Goal: Communication & Community: Answer question/provide support

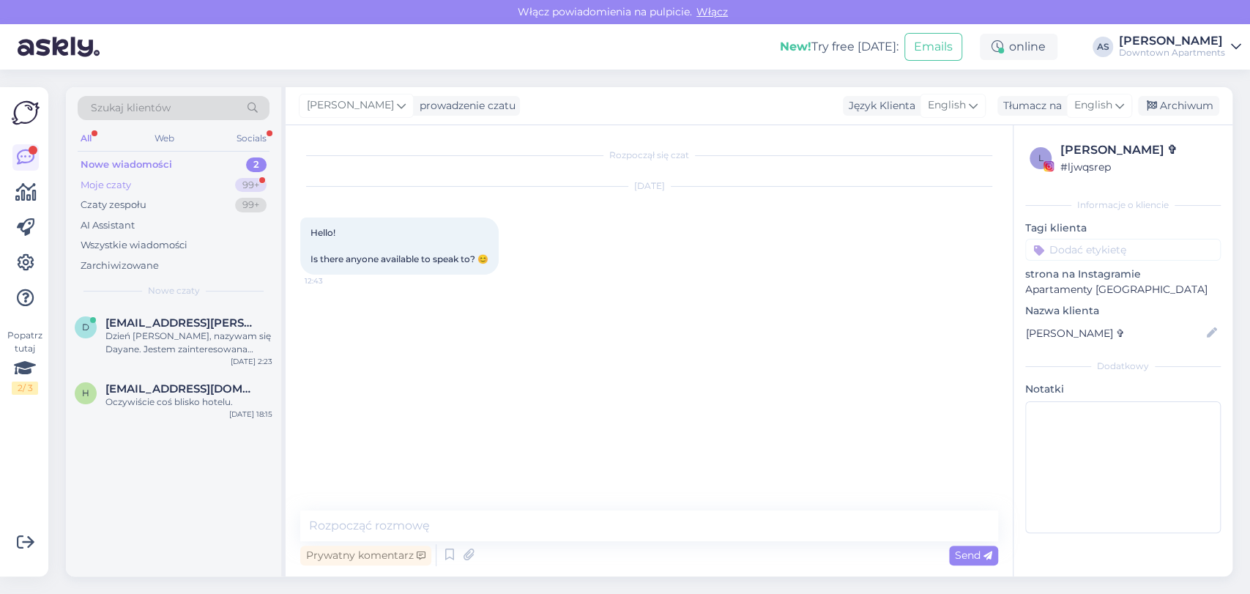
click at [170, 187] on div "Moje czaty 99+" at bounding box center [174, 185] width 192 height 21
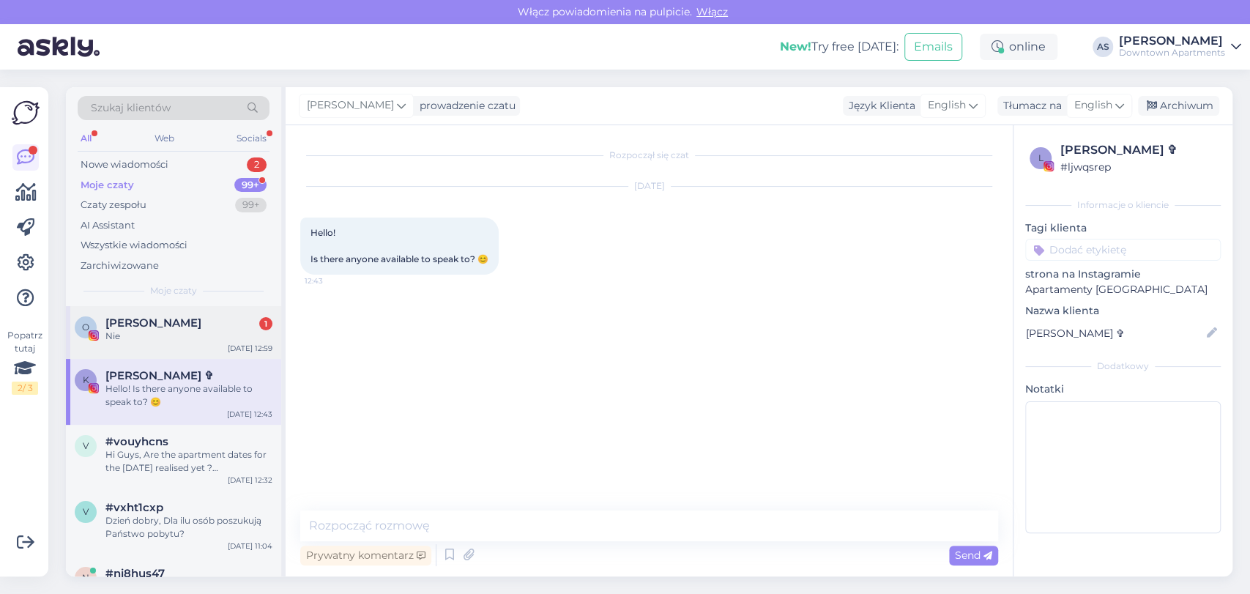
click at [152, 333] on div "Nie" at bounding box center [188, 336] width 167 height 13
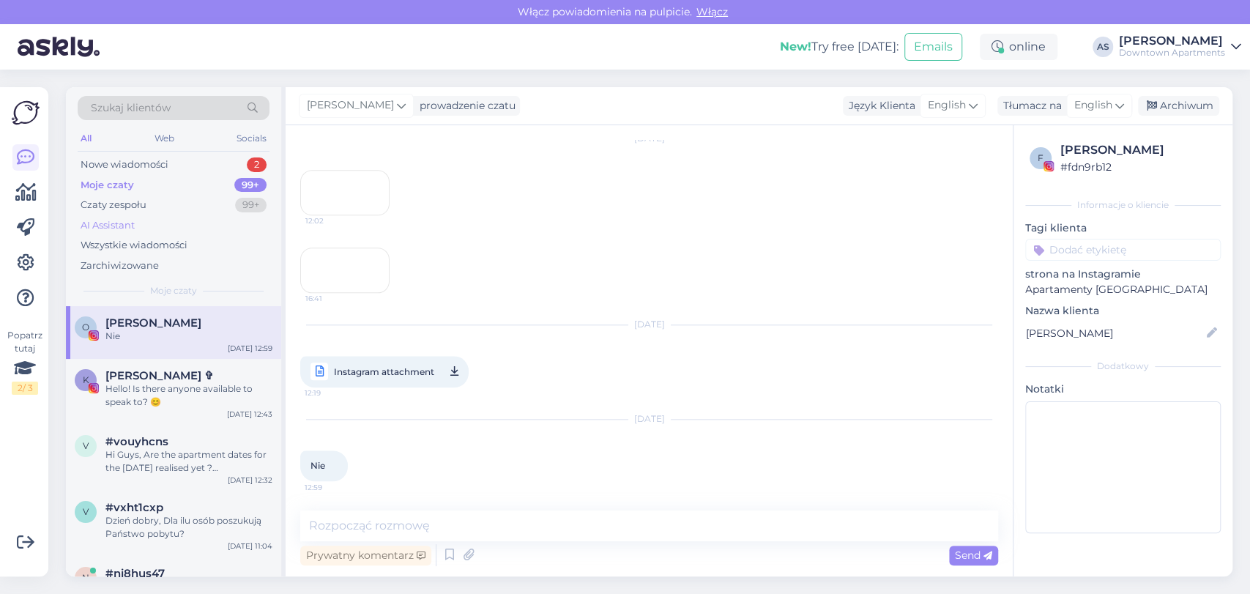
scroll to position [4935, 0]
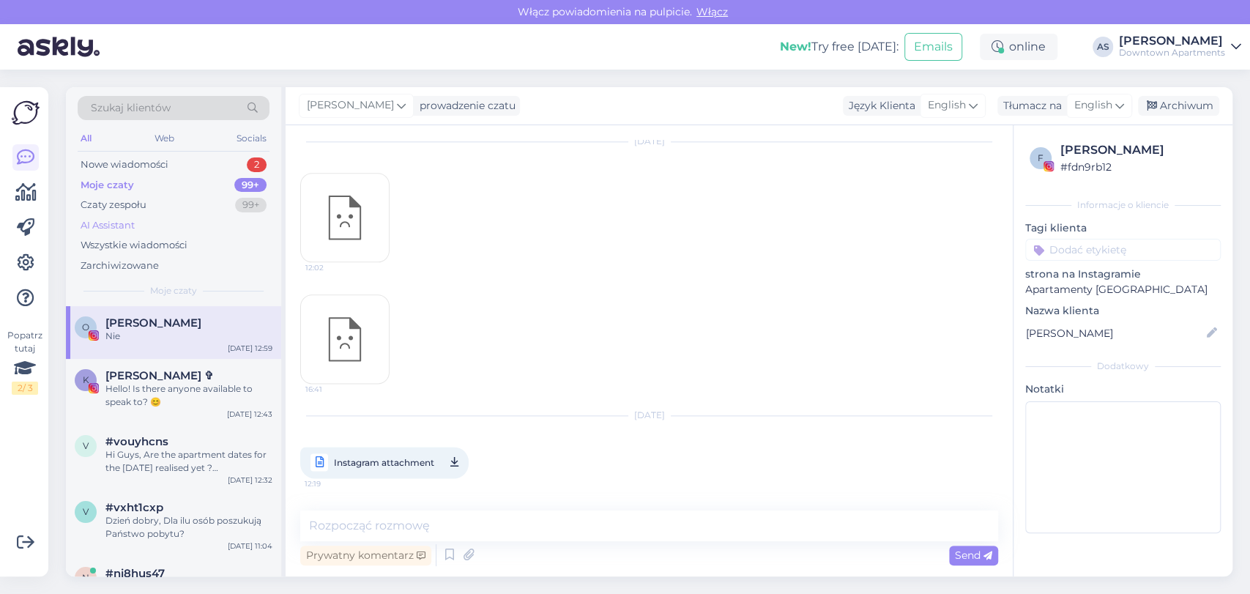
click at [182, 222] on div "AI Assistant" at bounding box center [174, 225] width 192 height 21
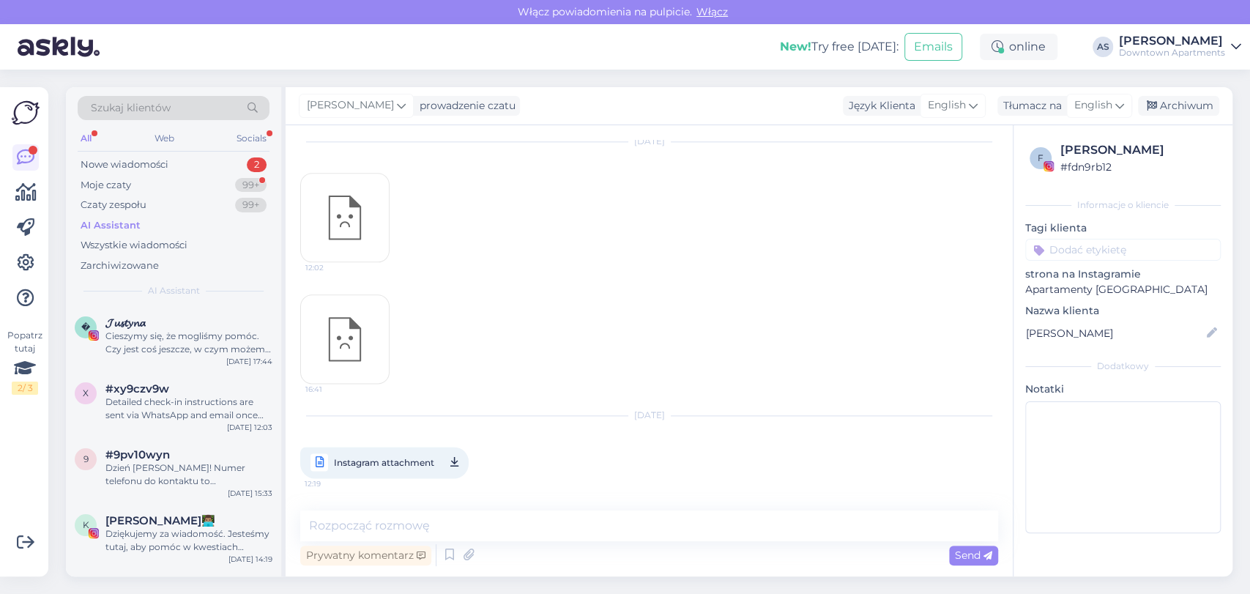
scroll to position [5100, 0]
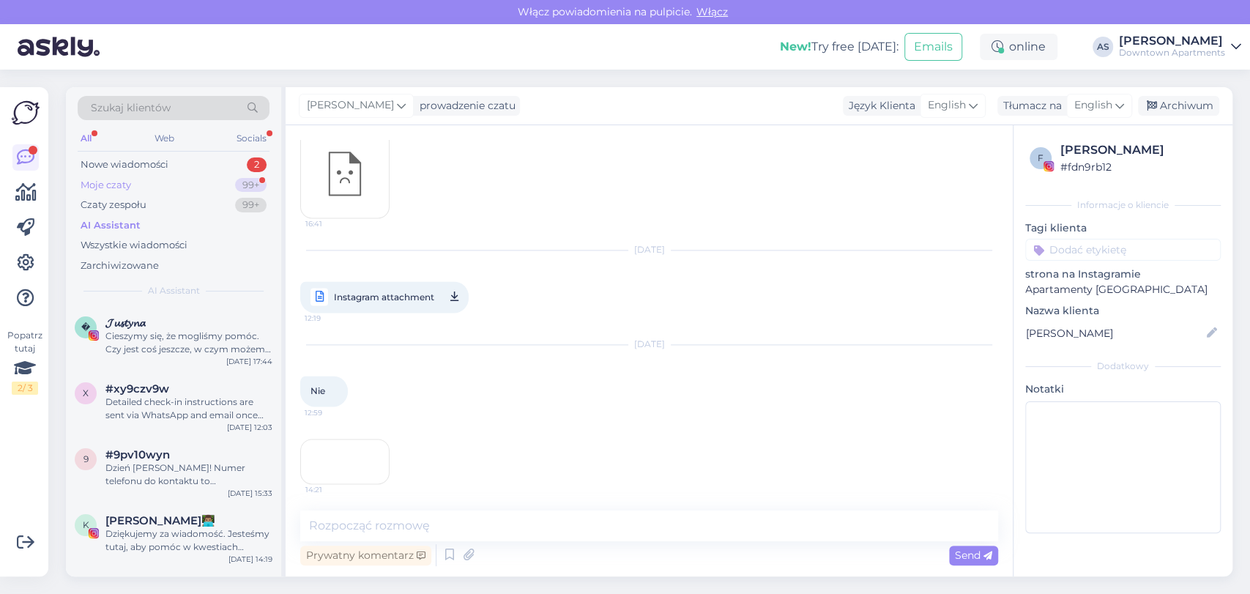
click at [229, 173] on div "Nowe wiadomości 2" at bounding box center [174, 165] width 192 height 21
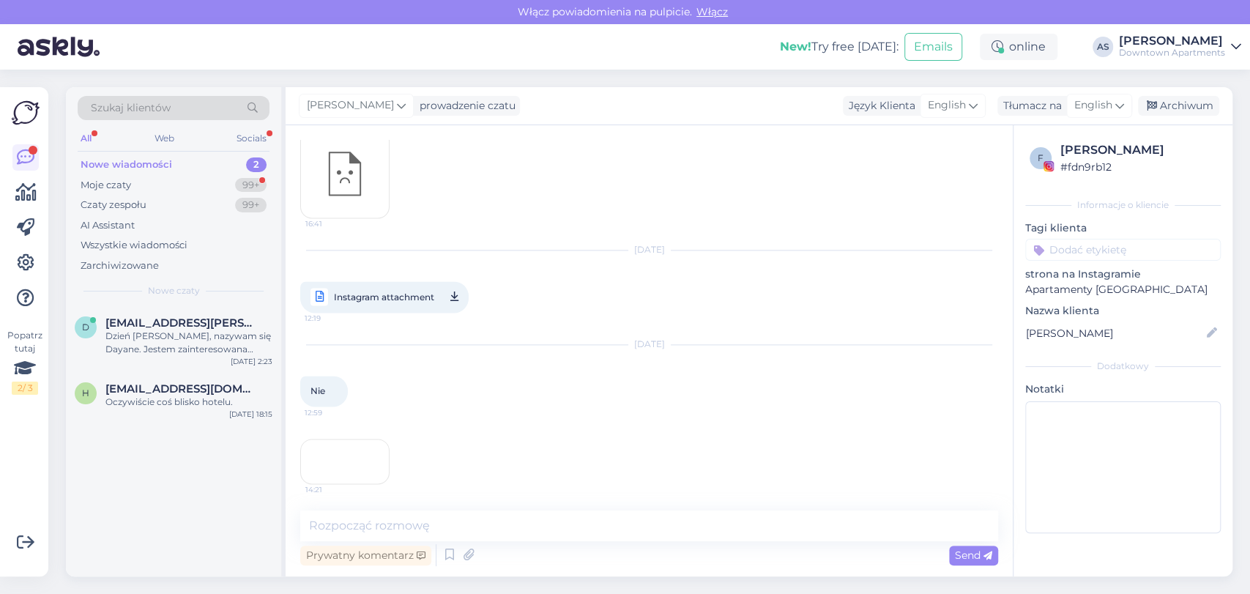
click at [185, 305] on div "Szukaj klientów All Web Socials Nowe wiadomości 2 Moje czaty 99+ Czaty zespołu …" at bounding box center [173, 196] width 215 height 219
click at [220, 187] on div "Moje czaty 99+" at bounding box center [174, 185] width 192 height 21
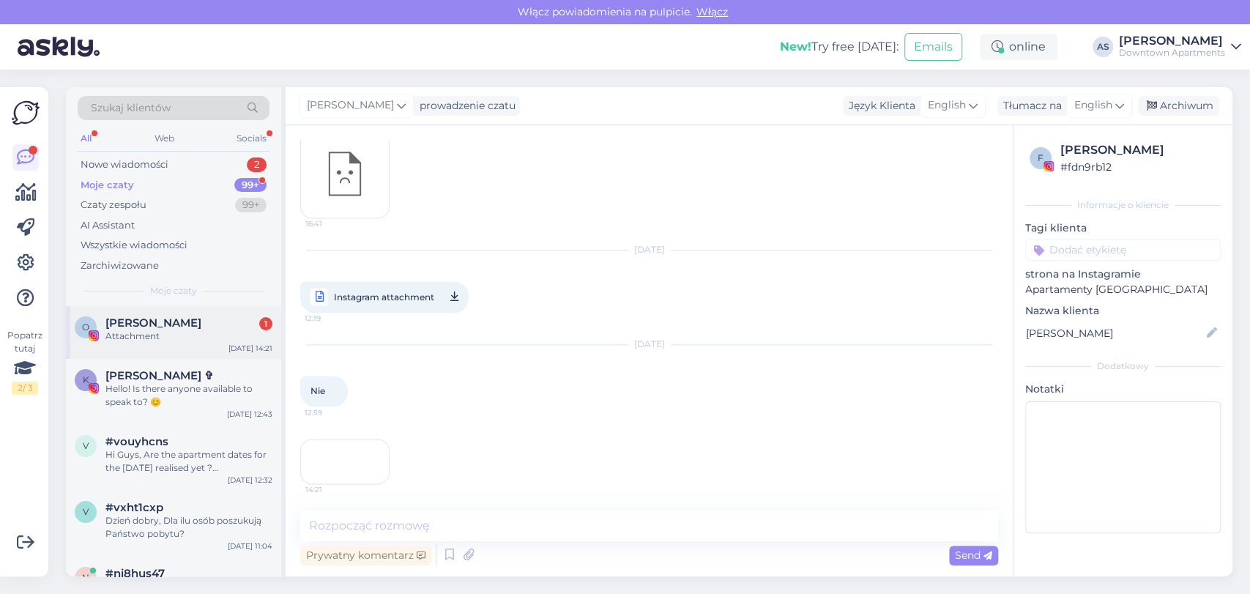
click at [175, 343] on div "O [PERSON_NAME] 1 Attachment [DATE] 14:21" at bounding box center [173, 332] width 215 height 53
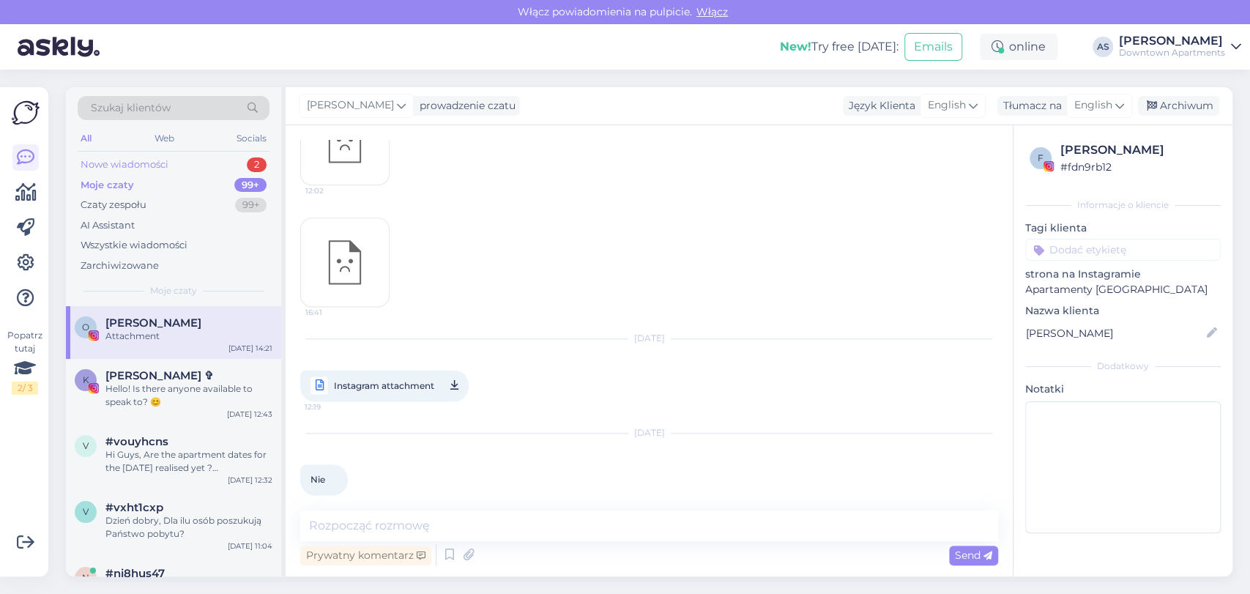
scroll to position [5056, 0]
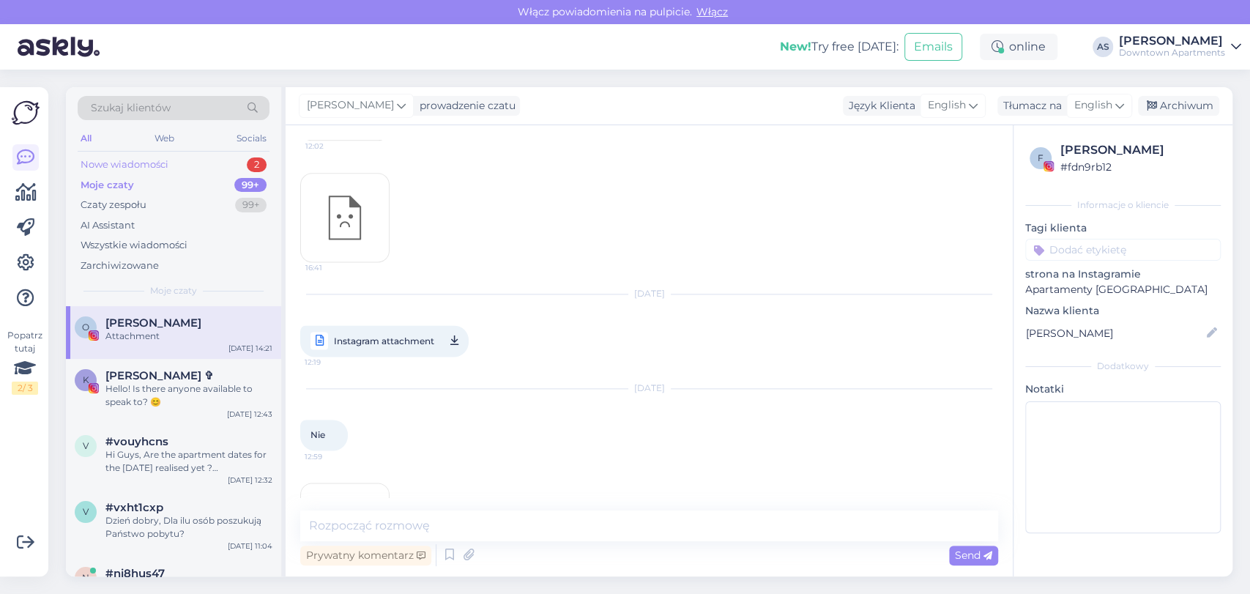
click at [209, 161] on div "Nowe wiadomości 2" at bounding box center [174, 165] width 192 height 21
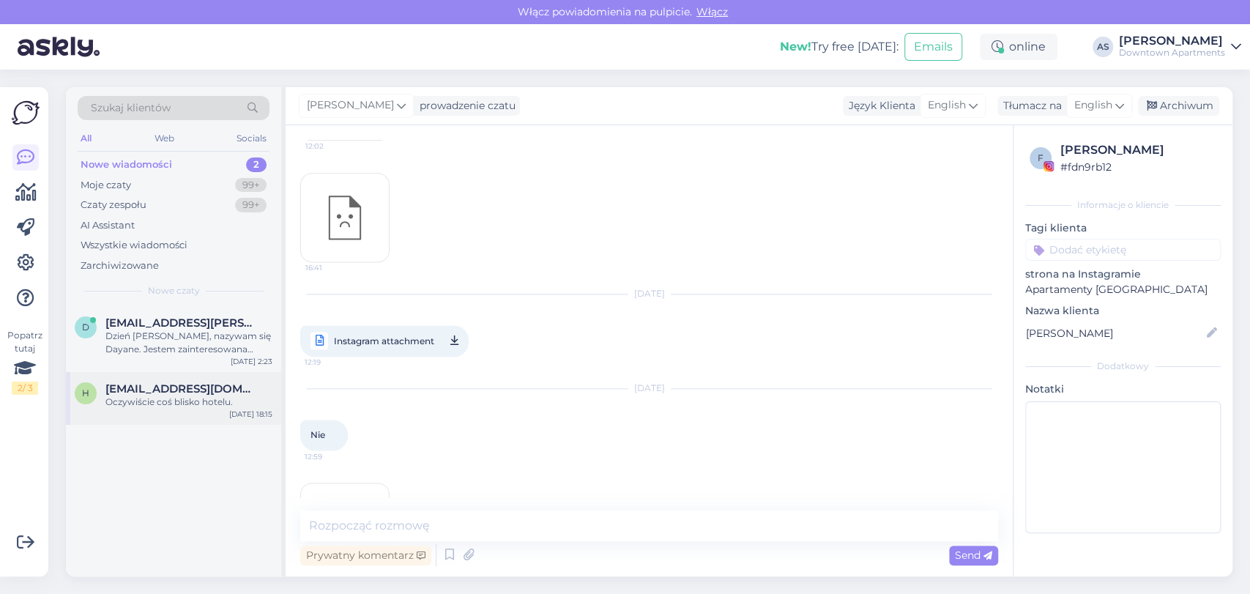
click at [194, 387] on span "[EMAIL_ADDRESS][DOMAIN_NAME]" at bounding box center [181, 388] width 152 height 13
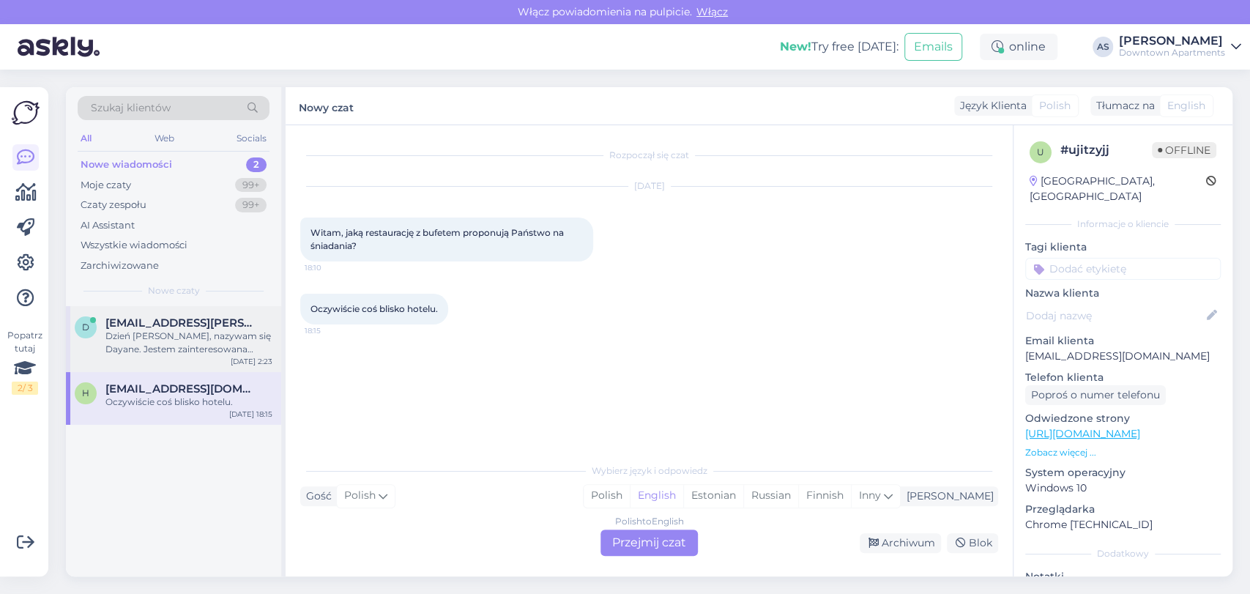
click at [146, 324] on span "[EMAIL_ADDRESS][PERSON_NAME][DOMAIN_NAME]" at bounding box center [181, 322] width 152 height 13
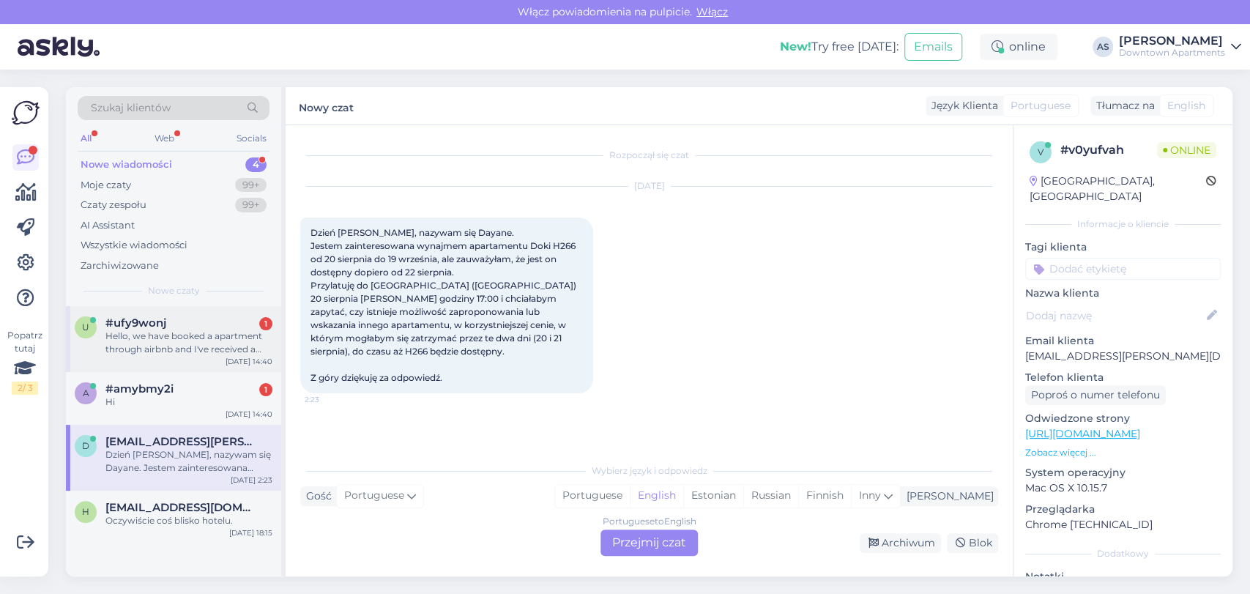
click at [208, 332] on div "Hello, we have booked a apartment through airbnb and I've received a Check-in l…" at bounding box center [188, 343] width 167 height 26
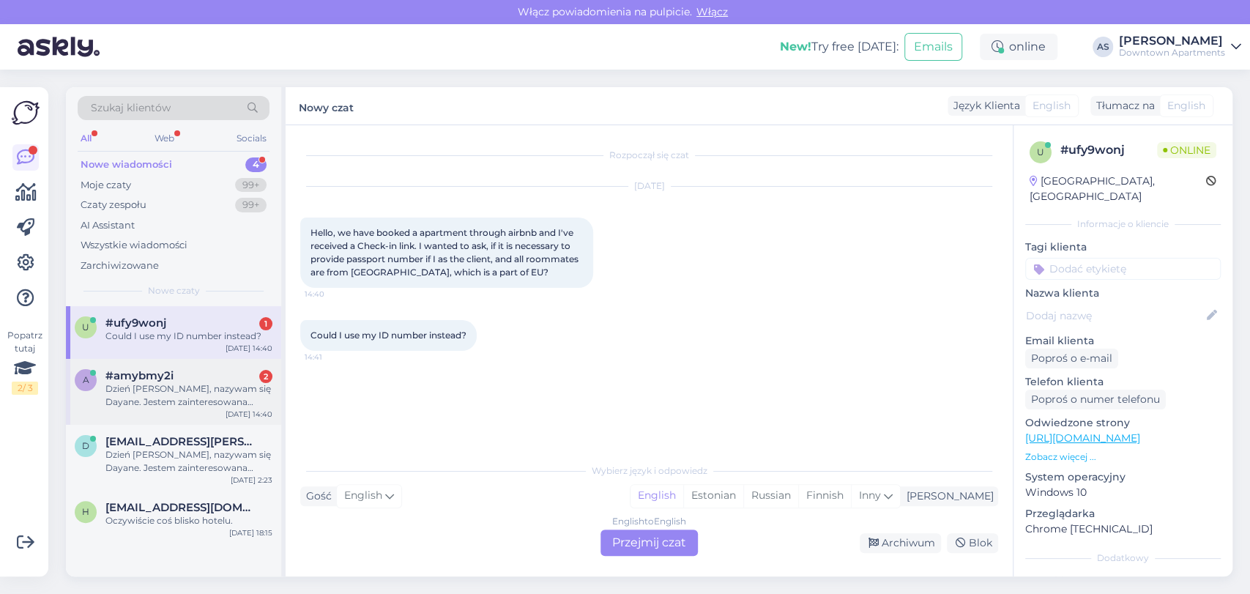
click at [198, 382] on div "Dzień dobry, nazywam się Dayane. Jestem zainteresowana wynajmem apartamentu Dok…" at bounding box center [188, 395] width 167 height 26
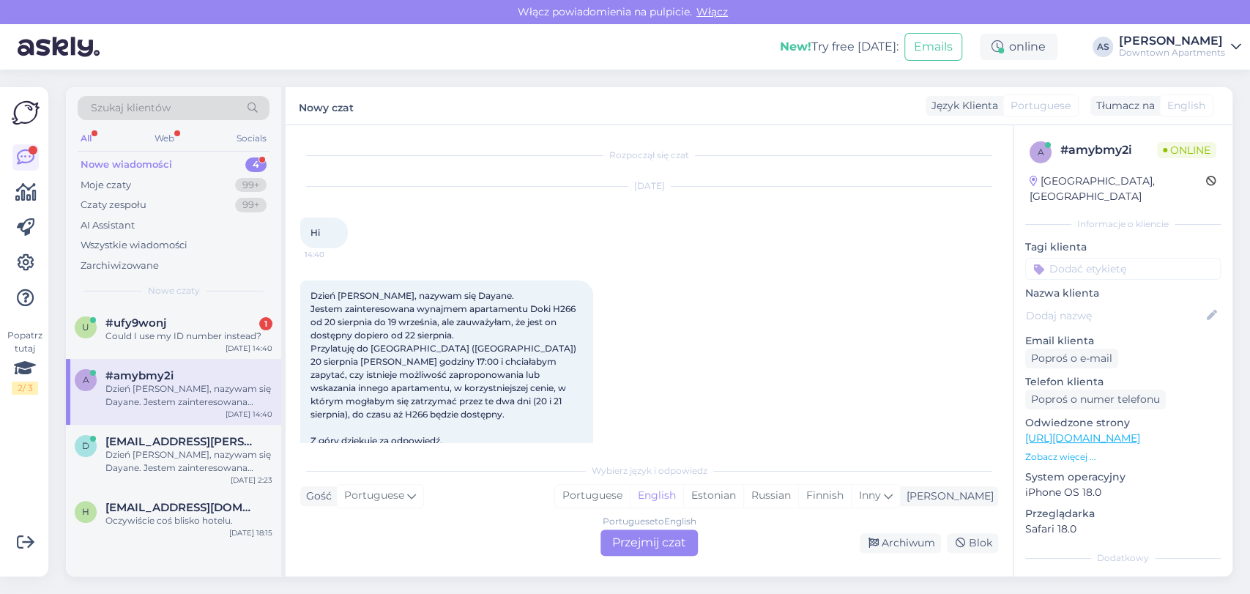
scroll to position [30, 0]
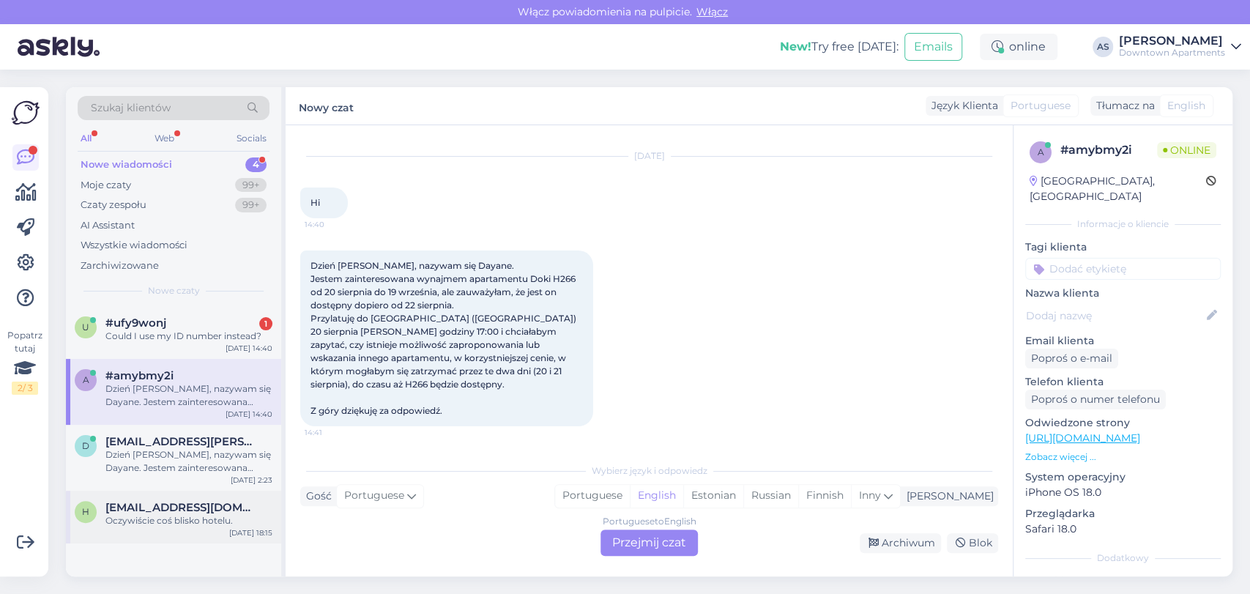
click at [195, 495] on div "h heavysnowuk@gmail.com Oczywiście coś blisko hotelu. Aug 11 18:15" at bounding box center [173, 517] width 215 height 53
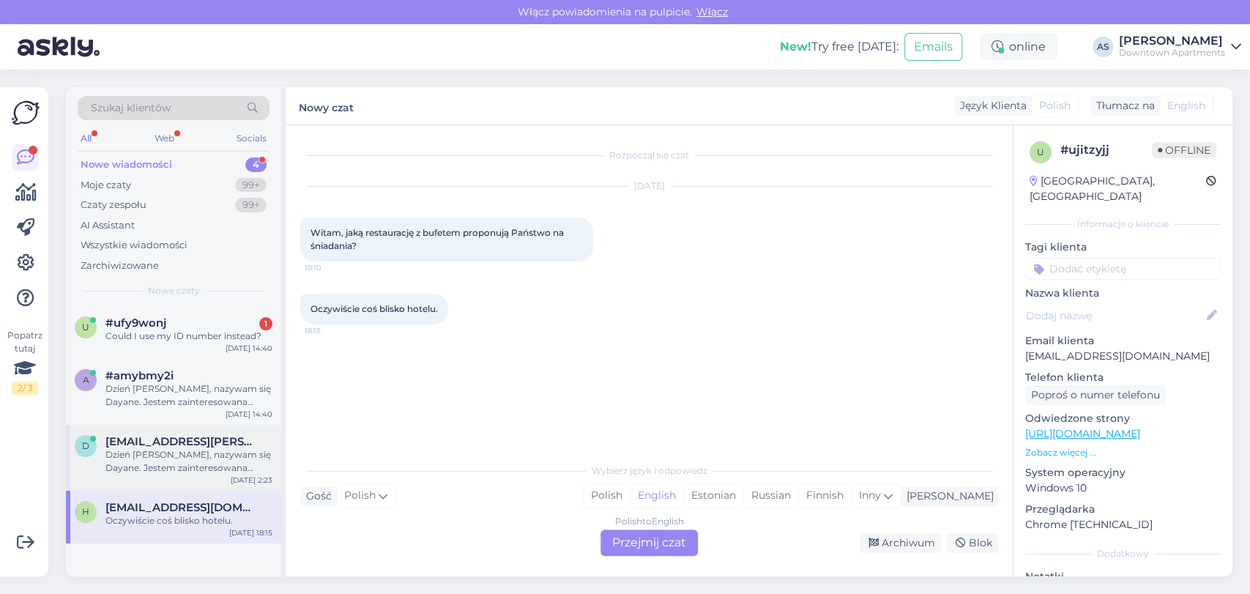
click at [215, 453] on div "Dzień dobry, nazywam się Dayane. Jestem zainteresowana wynajmem apartamentu Dok…" at bounding box center [188, 461] width 167 height 26
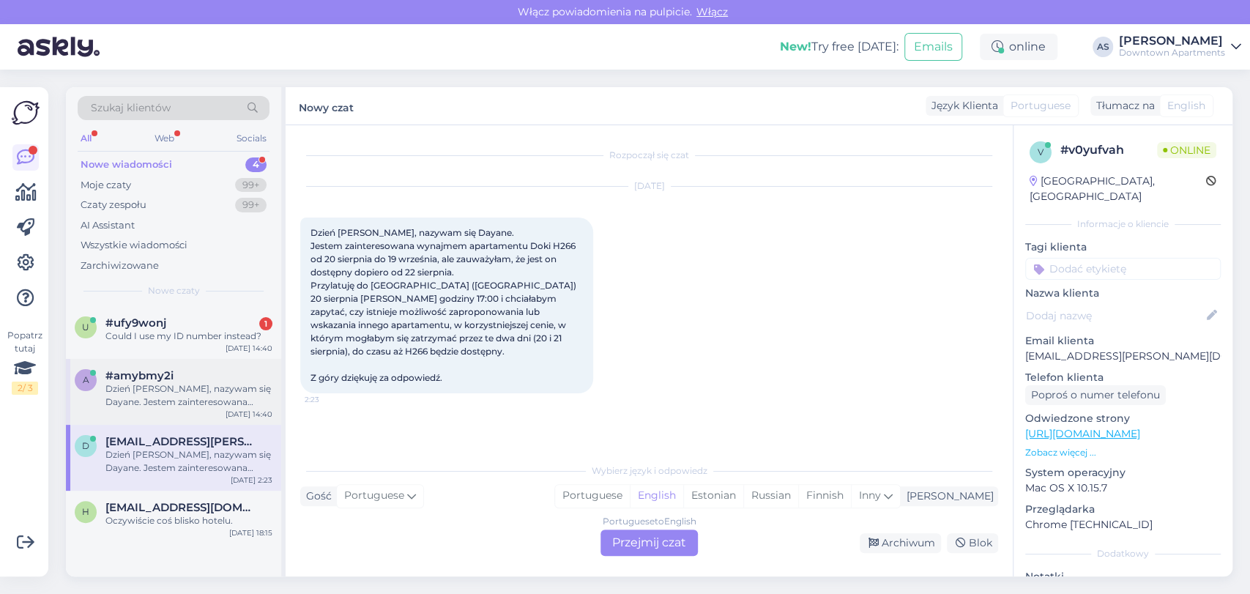
click at [170, 369] on span "#amybmy2i" at bounding box center [139, 375] width 68 height 13
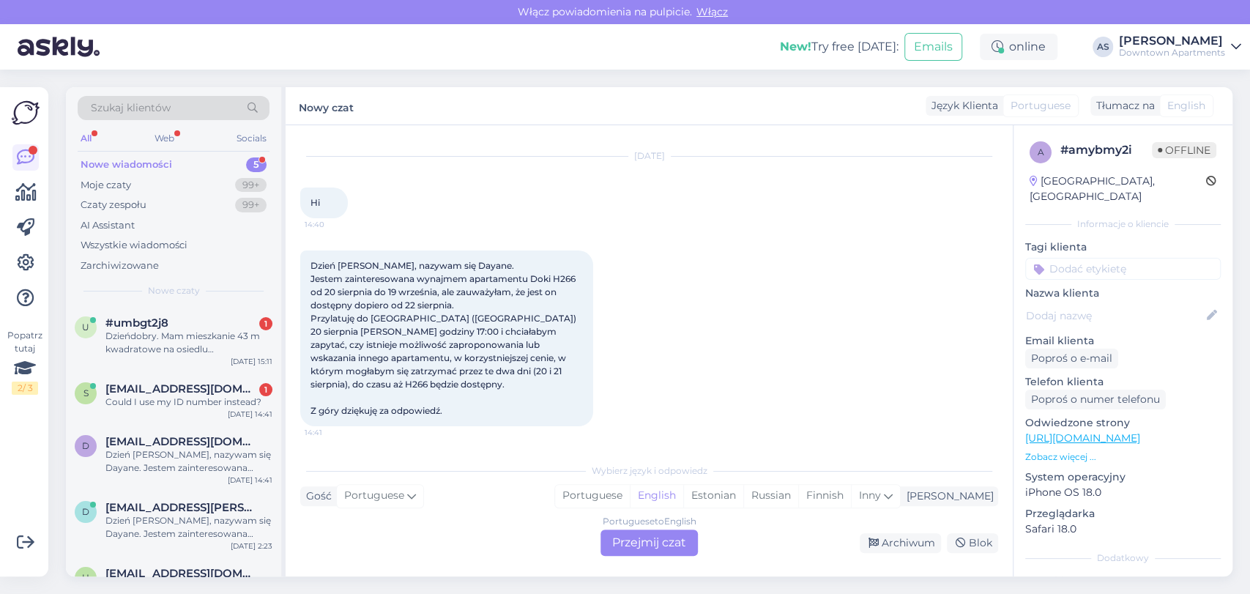
click at [138, 300] on div "Szukaj klientów All Web Socials Nowe wiadomości 5 Moje czaty 99+ Czaty zespołu …" at bounding box center [173, 196] width 215 height 219
click at [141, 326] on span "#umbgt2j8" at bounding box center [136, 322] width 63 height 13
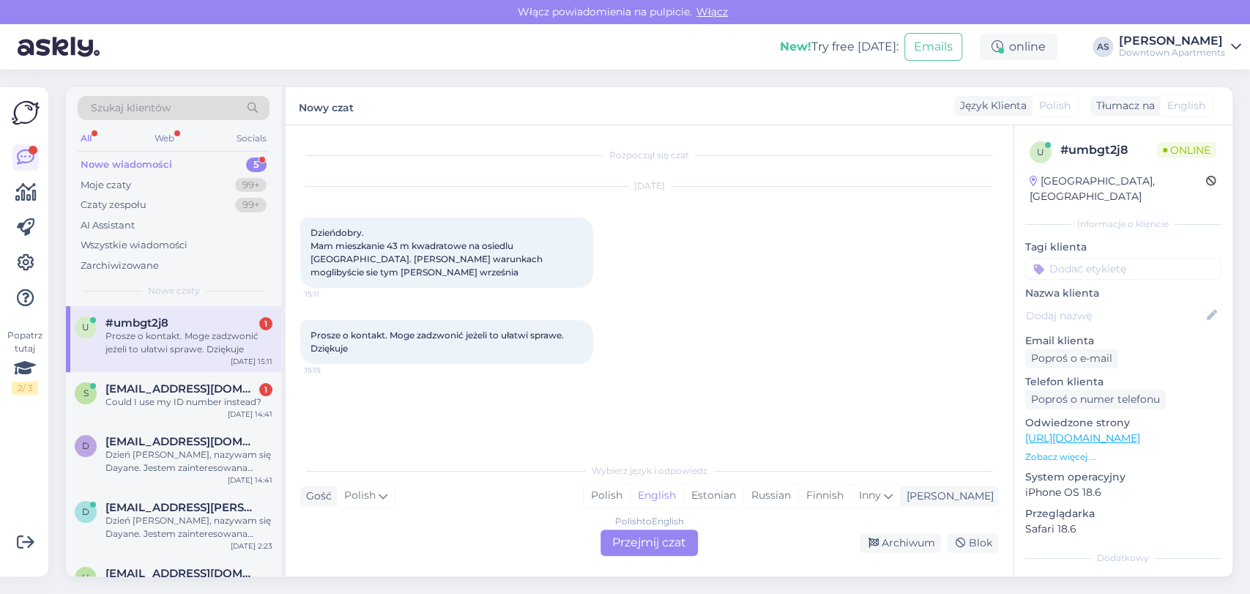
click at [636, 546] on div "Polish to English Przejmij czat" at bounding box center [649, 543] width 97 height 26
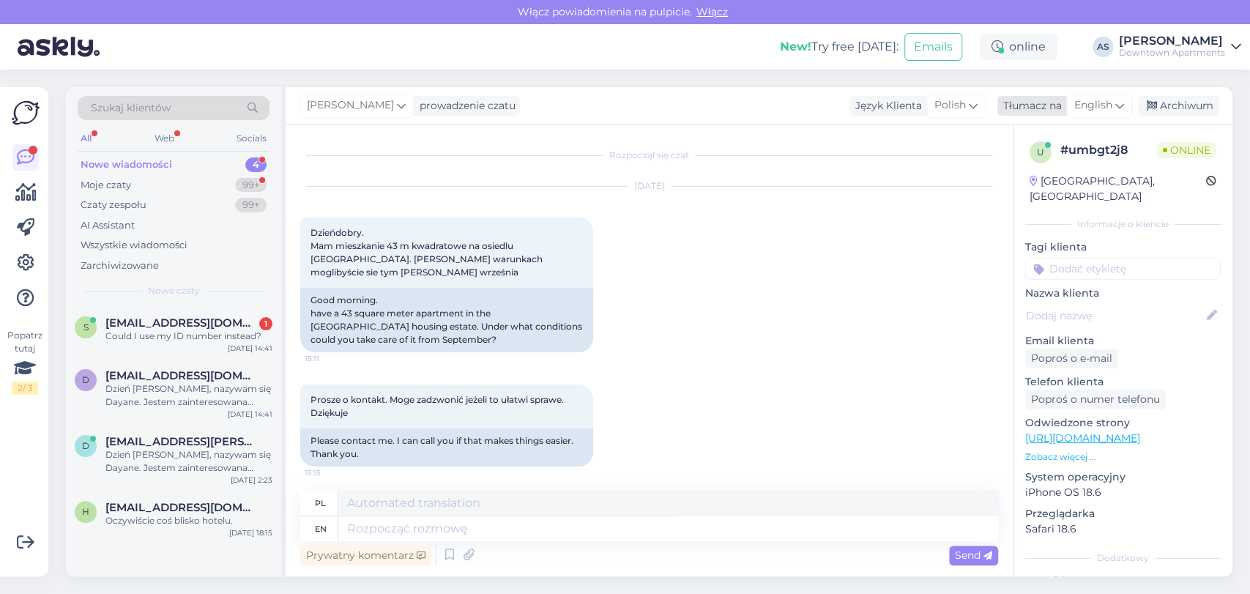
click at [1119, 110] on icon at bounding box center [1119, 105] width 9 height 16
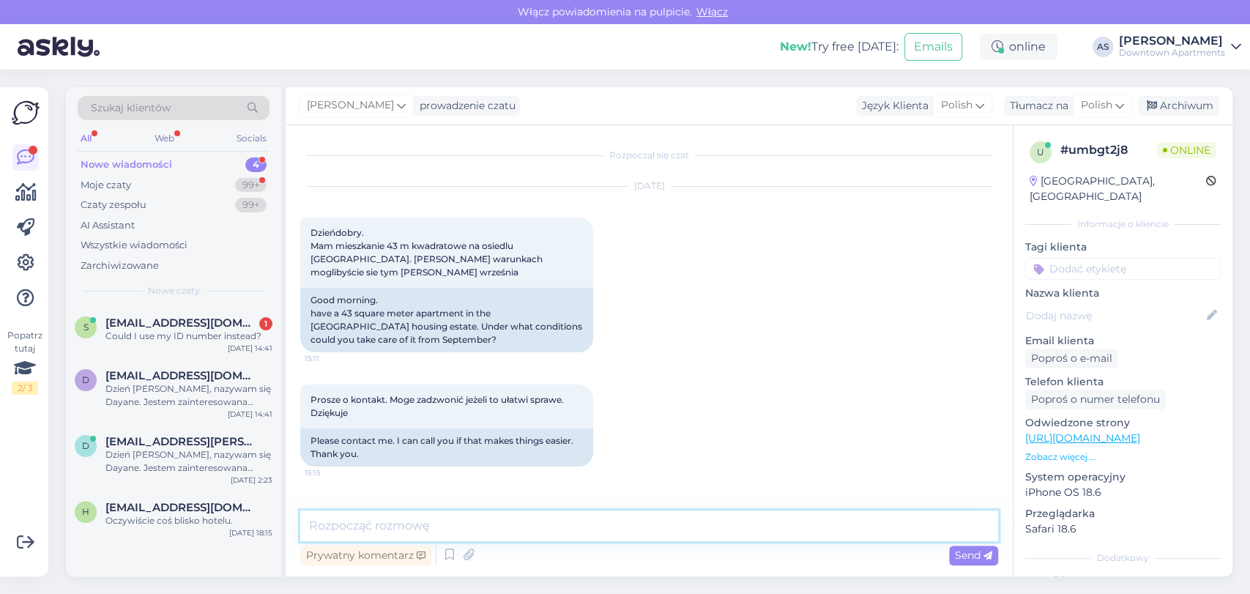
click at [669, 519] on textarea at bounding box center [649, 525] width 698 height 31
paste textarea "Dzień dobry, Dziękujemy za zainteresowanie współpracą - zostanie to już przekaz…"
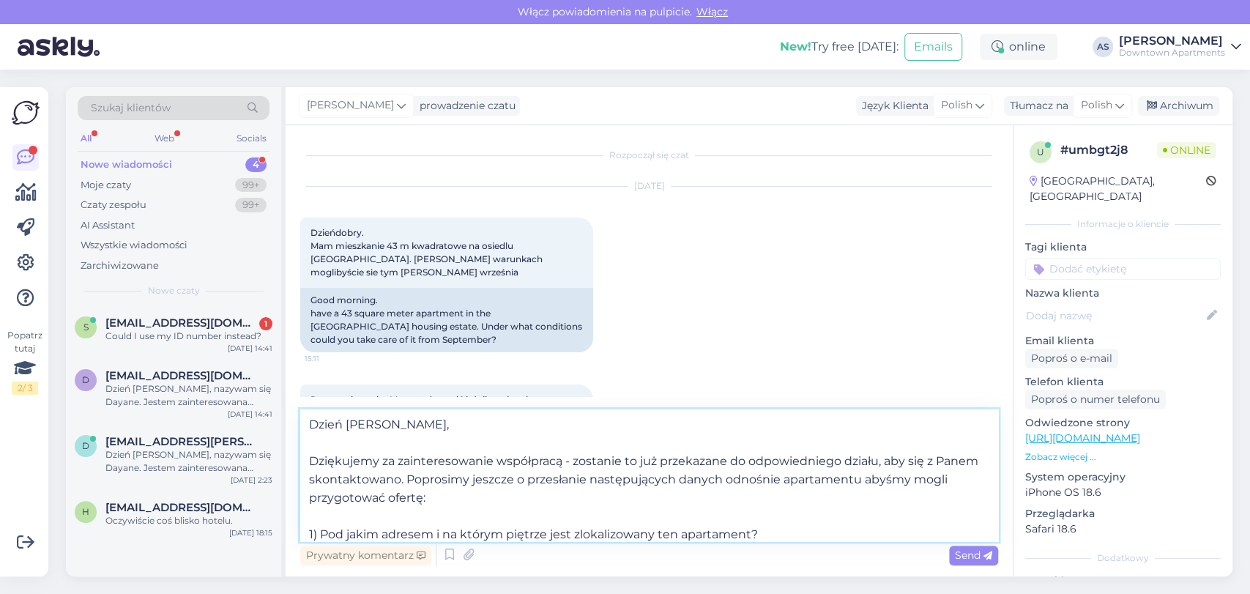
click at [527, 454] on textarea "Dzień dobry, Dziękujemy za zainteresowanie współpracą - zostanie to już przekaz…" at bounding box center [649, 475] width 698 height 132
click at [340, 479] on textarea "Dzień dobry, Dziękujemy za zainteresowanie współpracą - zostanie to już przekaz…" at bounding box center [649, 475] width 698 height 132
type textarea "Dzień dobry, Dziękujemy za zainteresowanie współpracą - zostanie to już przekaz…"
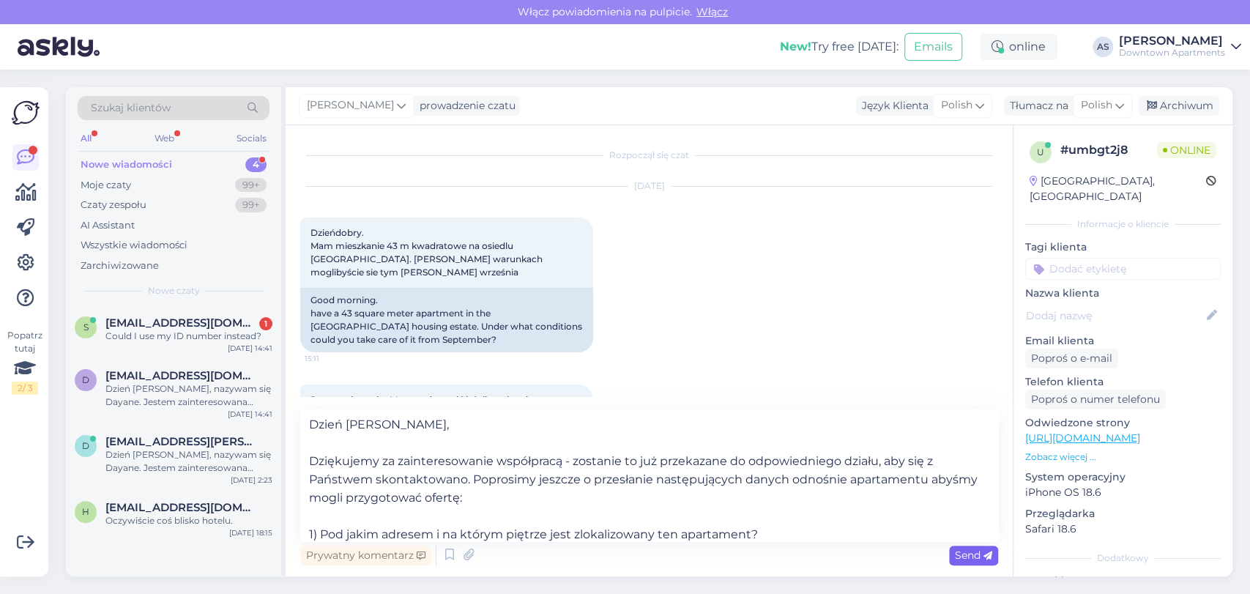
click at [973, 560] on span "Send" at bounding box center [973, 555] width 37 height 13
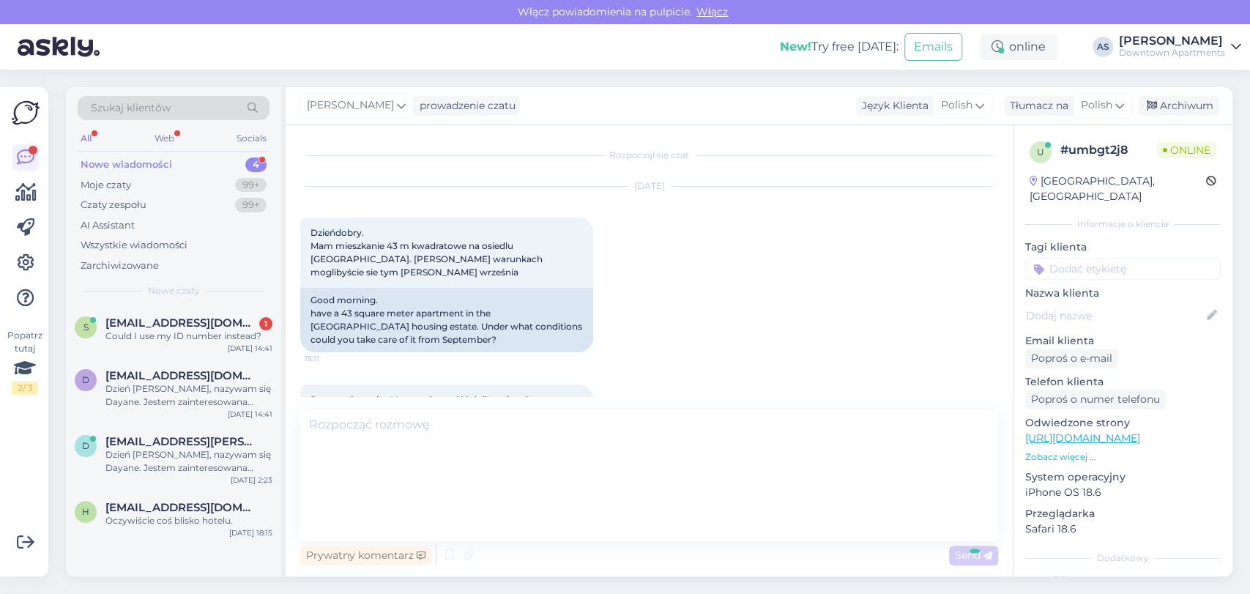
scroll to position [259, 0]
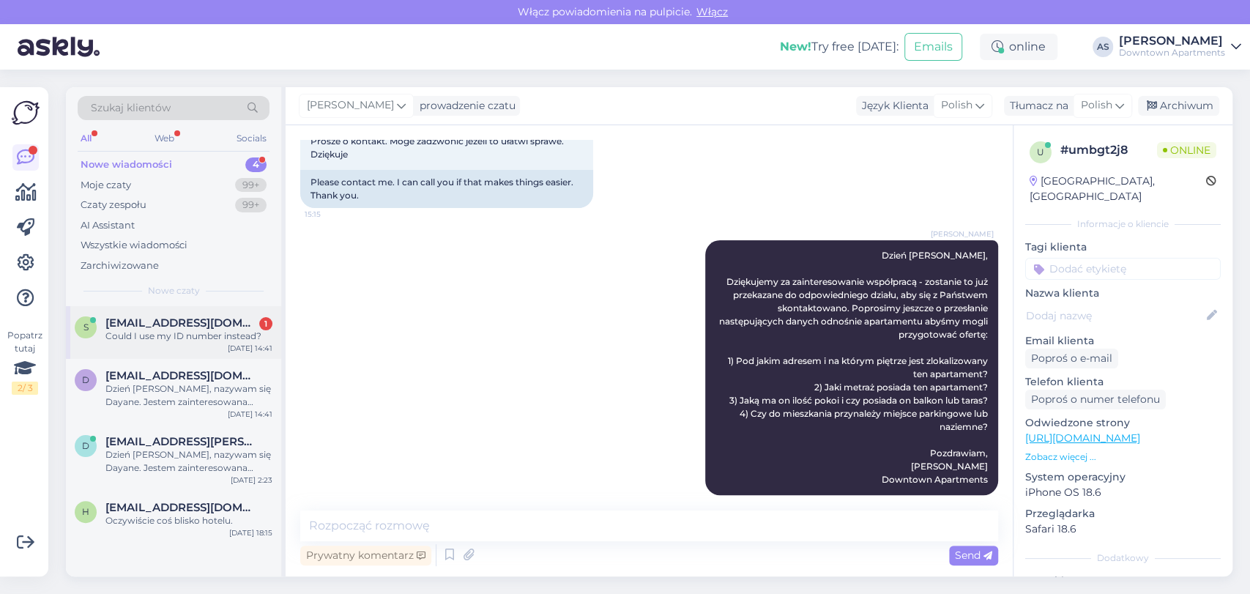
click at [192, 336] on div "Could I use my ID number instead?" at bounding box center [188, 336] width 167 height 13
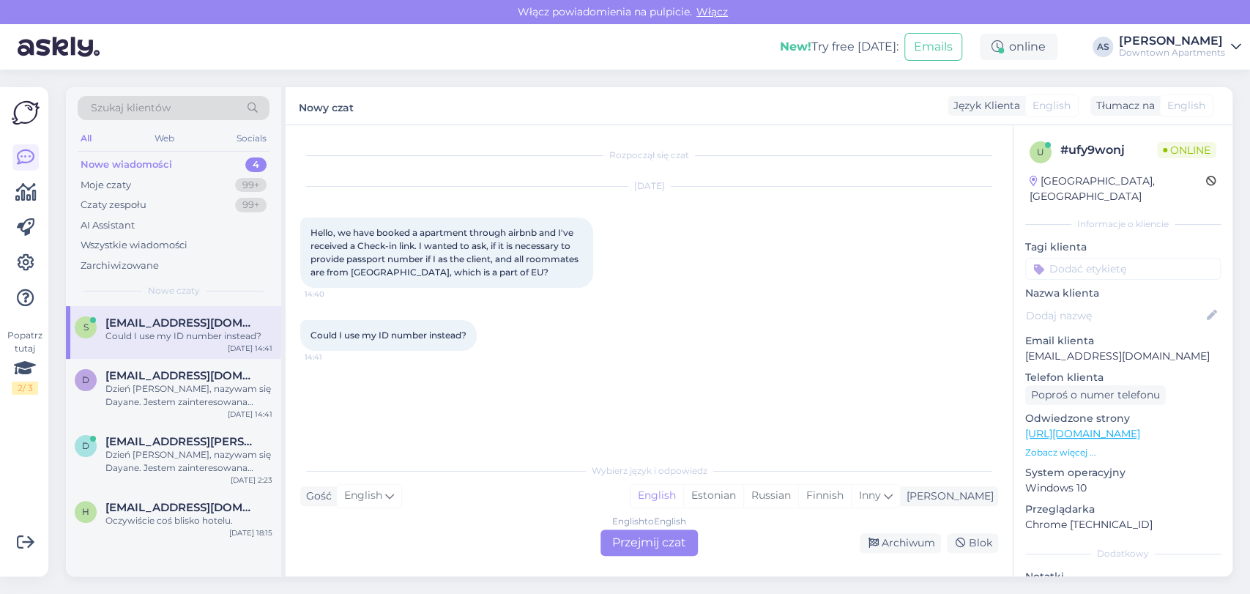
scroll to position [0, 0]
click at [686, 530] on div "English to English Przejmij czat" at bounding box center [649, 543] width 97 height 26
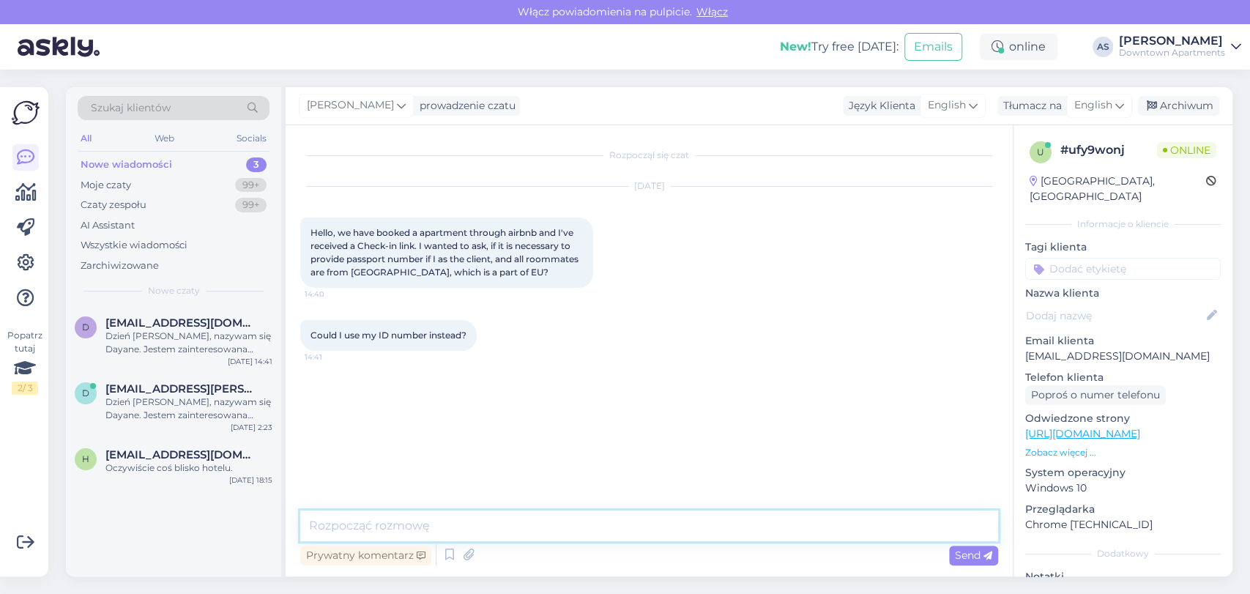
click at [694, 523] on textarea at bounding box center [649, 525] width 698 height 31
type textarea "Y"
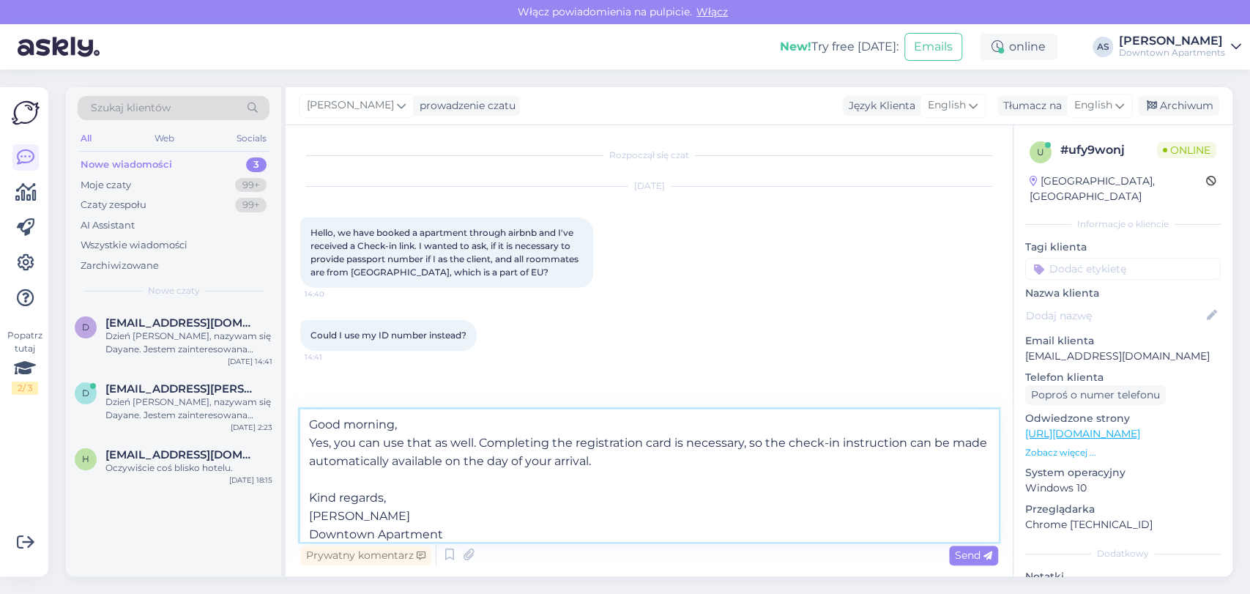
type textarea "Good morning, Yes, you can use that as well. Completing the registration card i…"
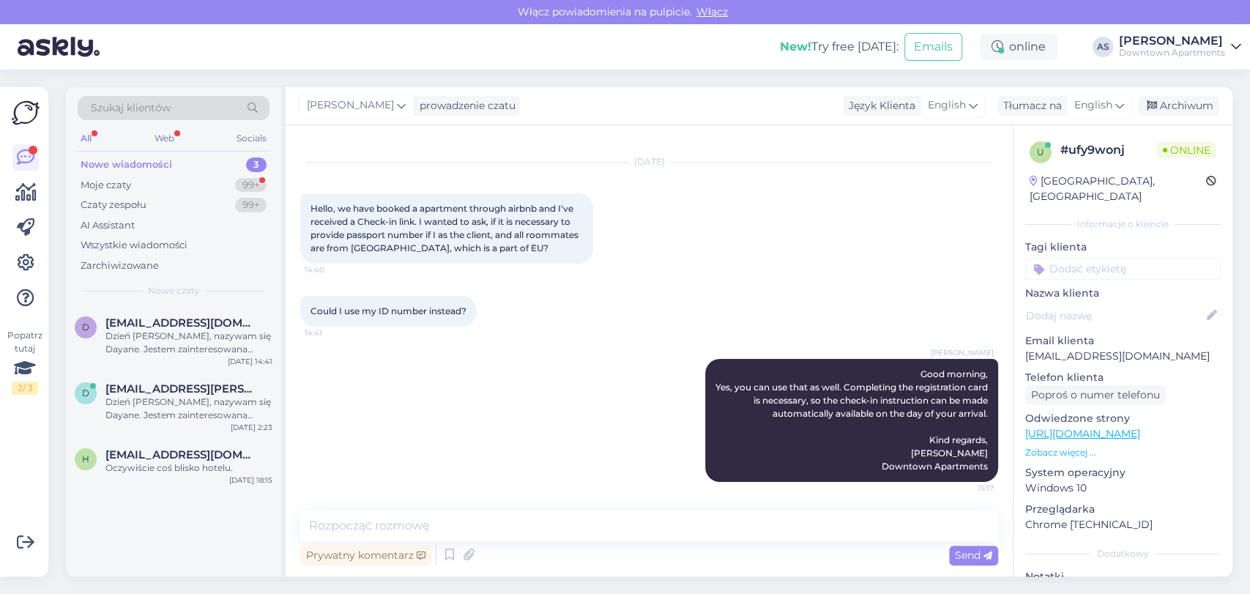
click at [111, 171] on div "Nowe wiadomości 3" at bounding box center [174, 165] width 192 height 21
click at [116, 185] on div "Moje czaty" at bounding box center [106, 185] width 51 height 15
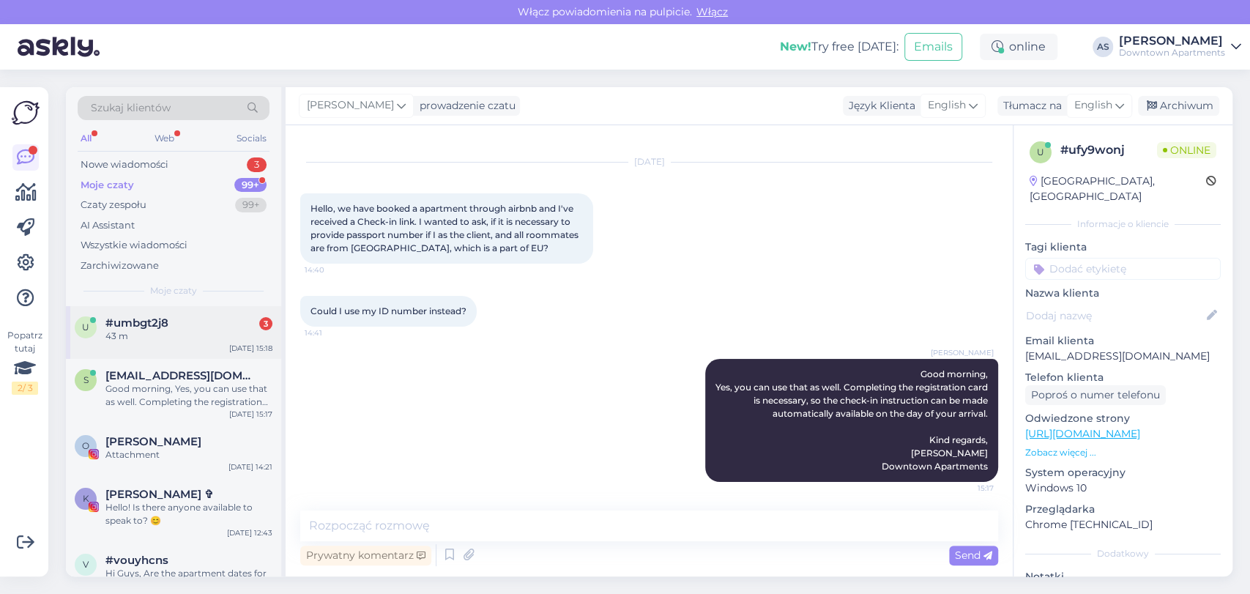
click at [144, 335] on div "43 m" at bounding box center [188, 336] width 167 height 13
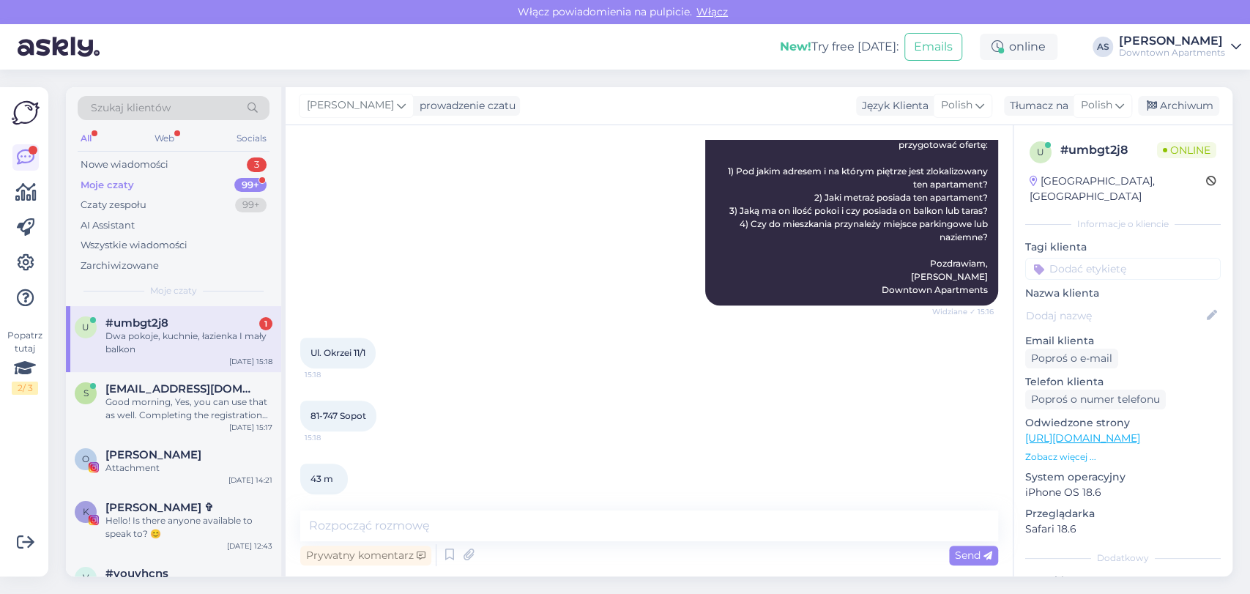
scroll to position [510, 0]
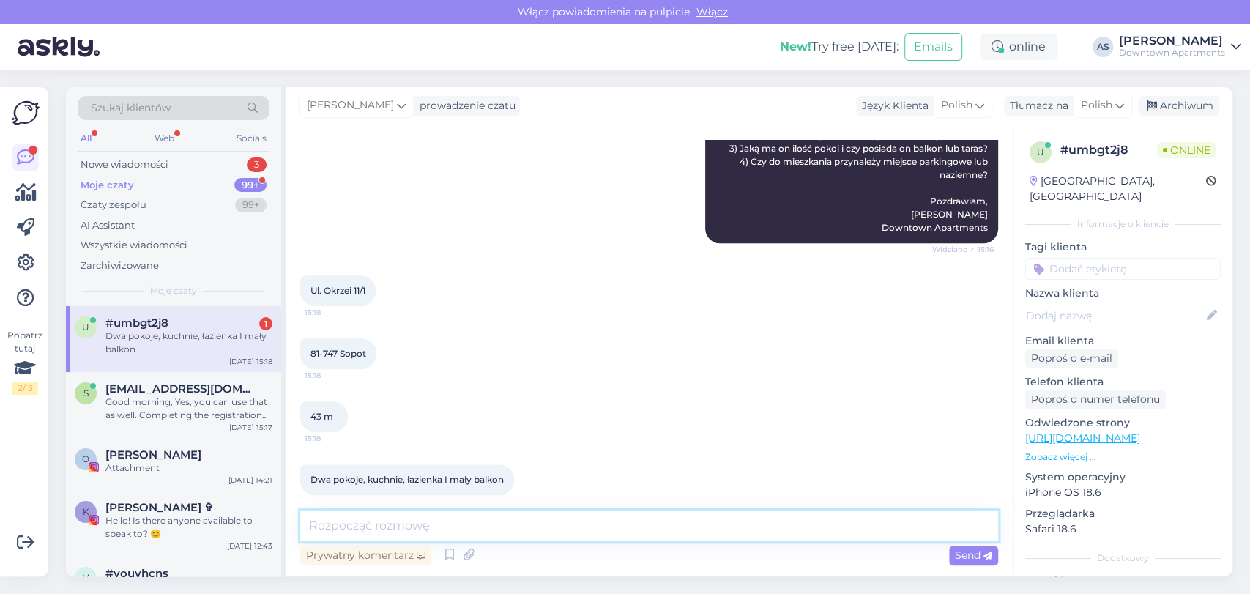
click at [489, 520] on textarea at bounding box center [649, 525] width 698 height 31
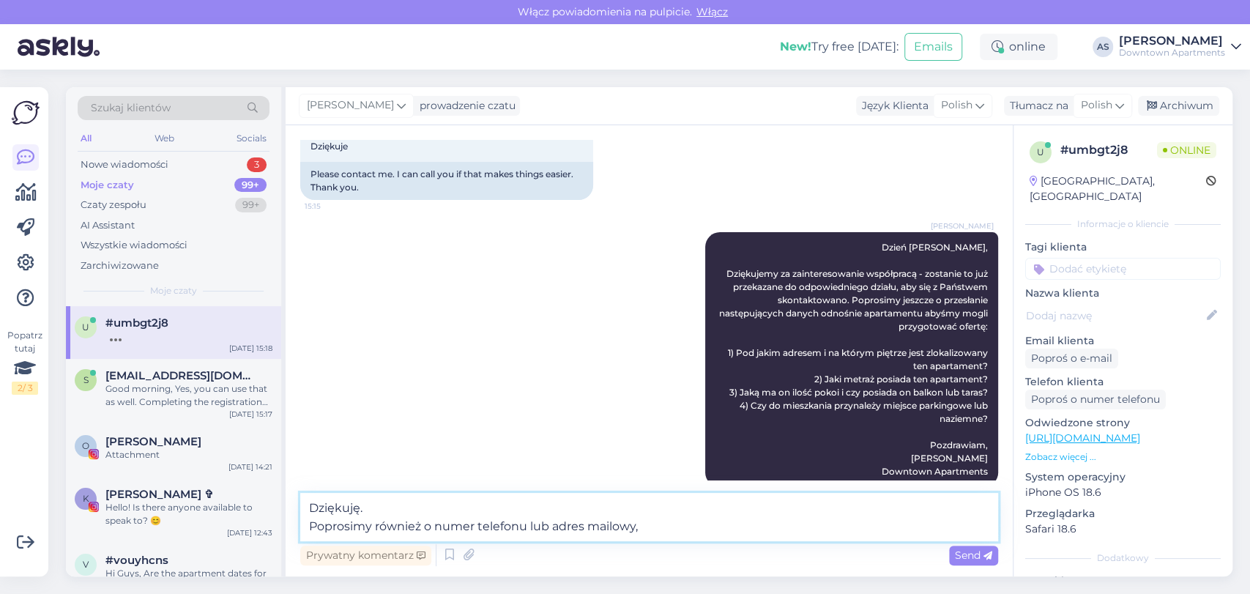
scroll to position [528, 0]
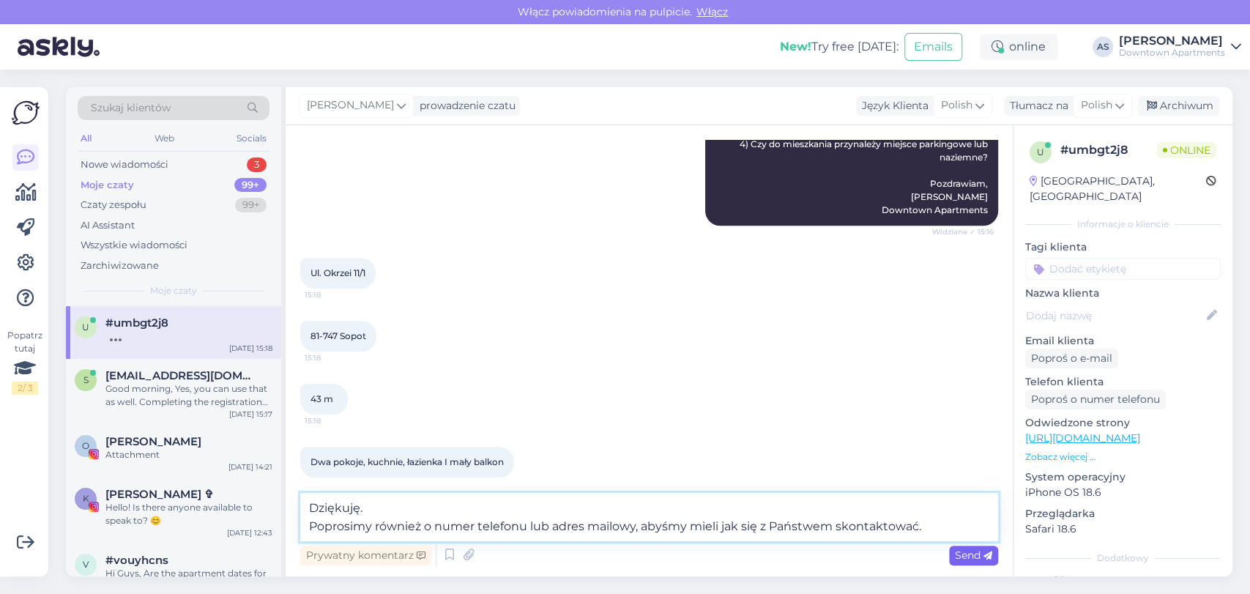
type textarea "Dziękuję. Poprosimy również o numer telefonu lub adres mailowy, abyśmy mieli ja…"
click at [975, 551] on span "Send" at bounding box center [973, 555] width 37 height 13
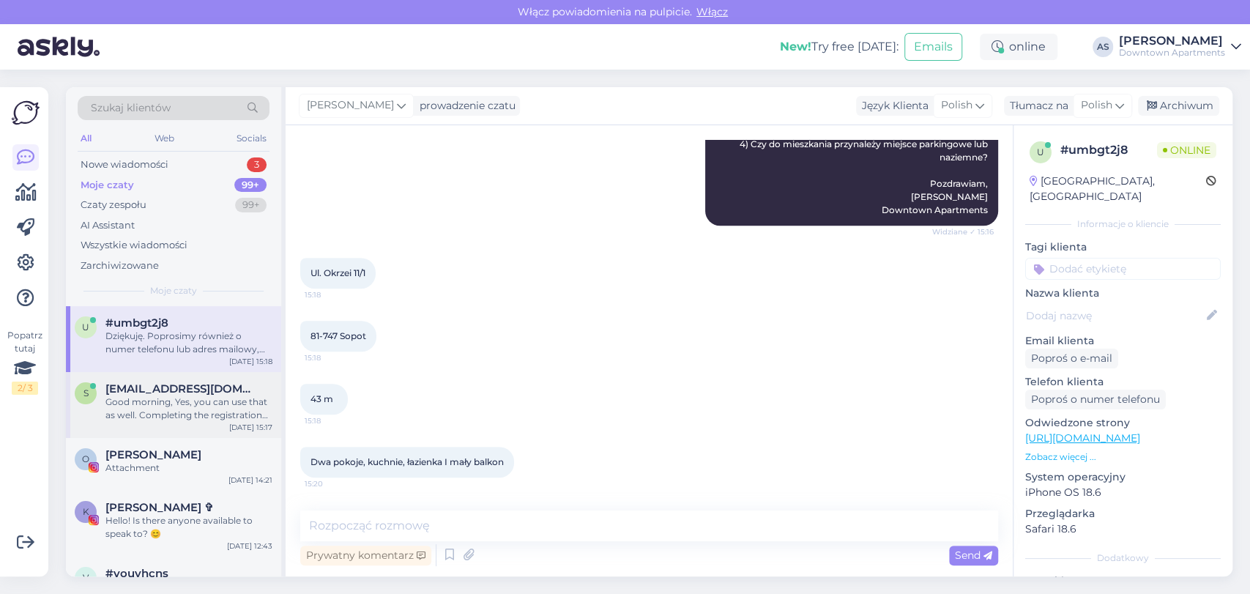
scroll to position [601, 0]
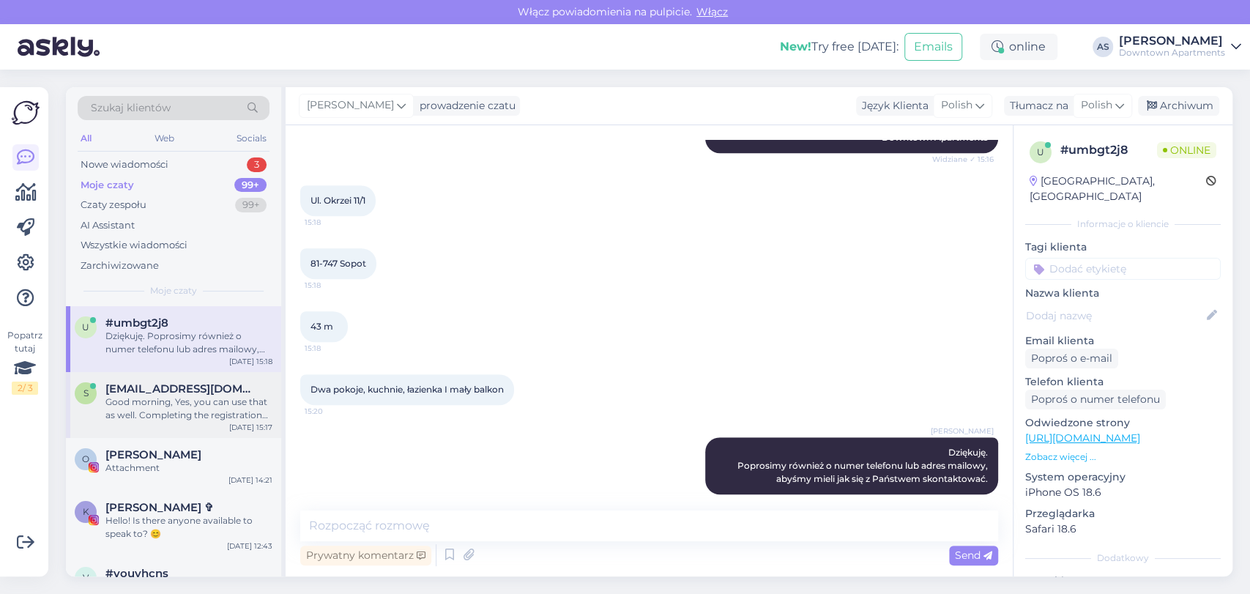
click at [191, 374] on div "s samuelmrazik@proton.me Good morning, Yes, you can use that as well. Completin…" at bounding box center [173, 405] width 215 height 66
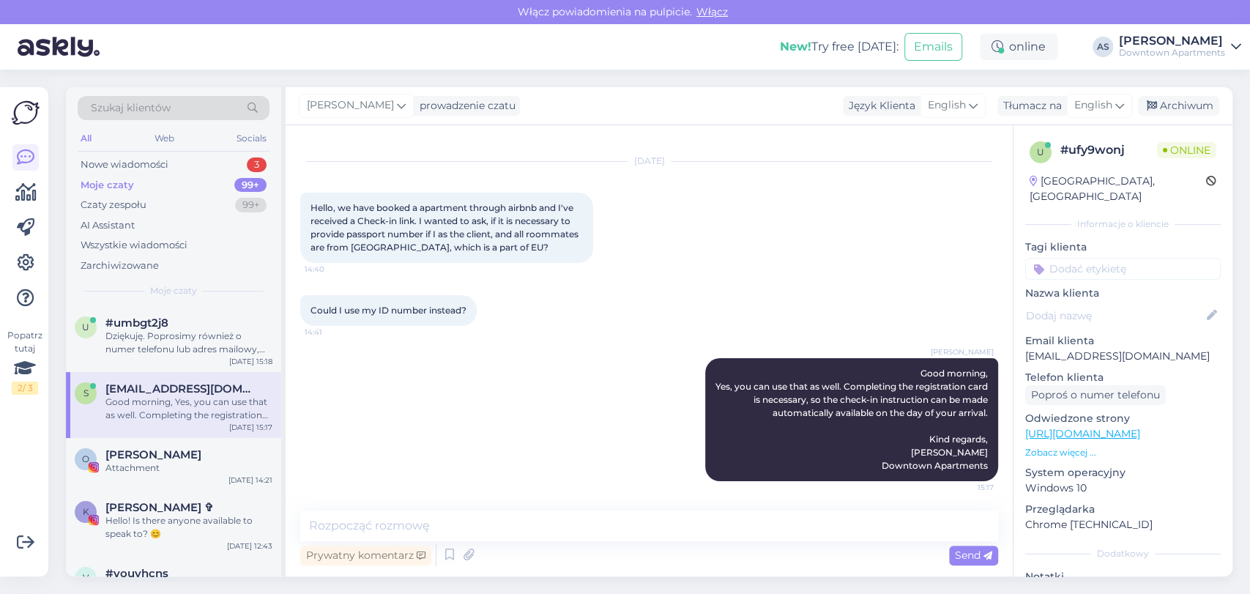
scroll to position [0, 0]
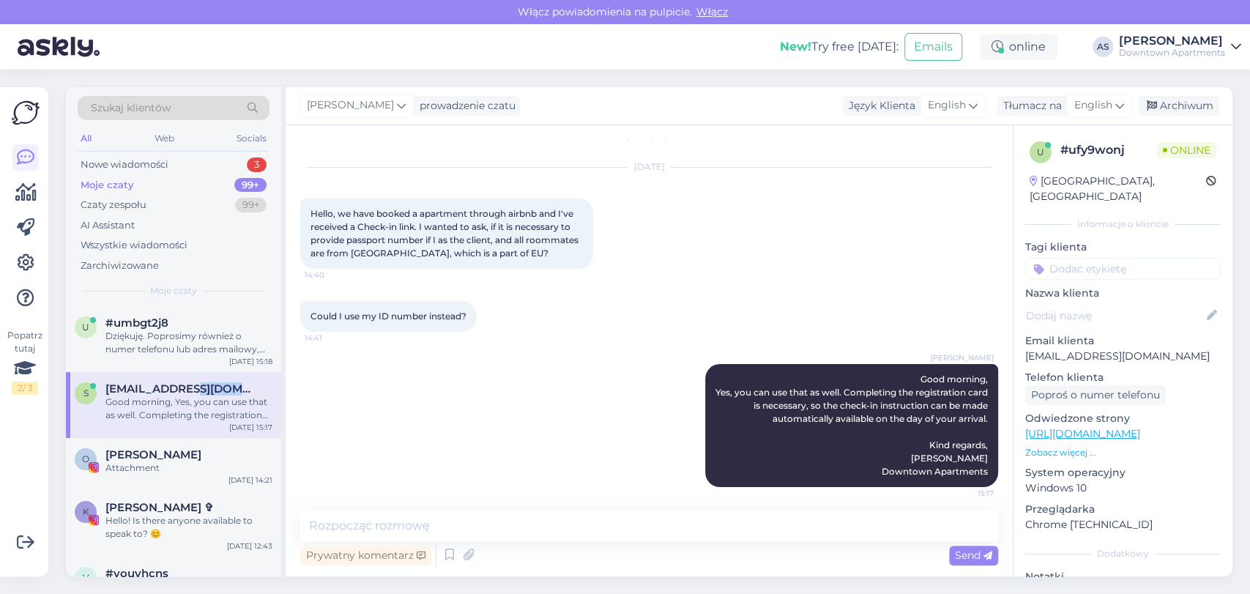
click at [191, 374] on div "s samuelmrazik@proton.me Good morning, Yes, you can use that as well. Completin…" at bounding box center [173, 405] width 215 height 66
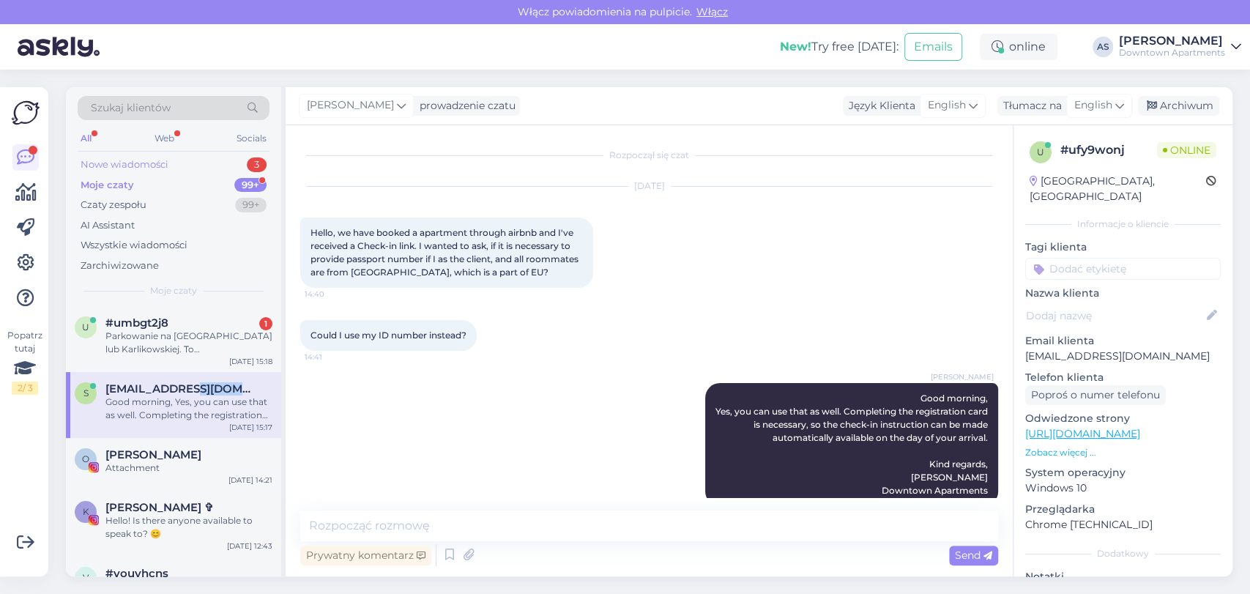
click at [203, 157] on div "Nowe wiadomości 3" at bounding box center [174, 165] width 192 height 21
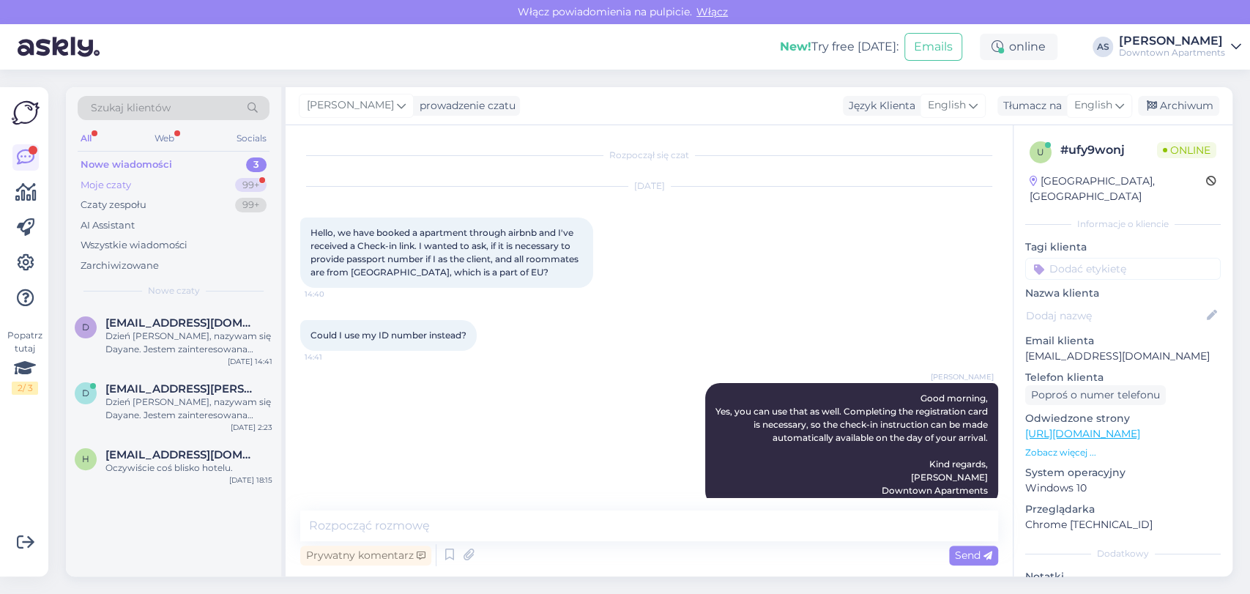
click at [197, 190] on div "Moje czaty 99+" at bounding box center [174, 185] width 192 height 21
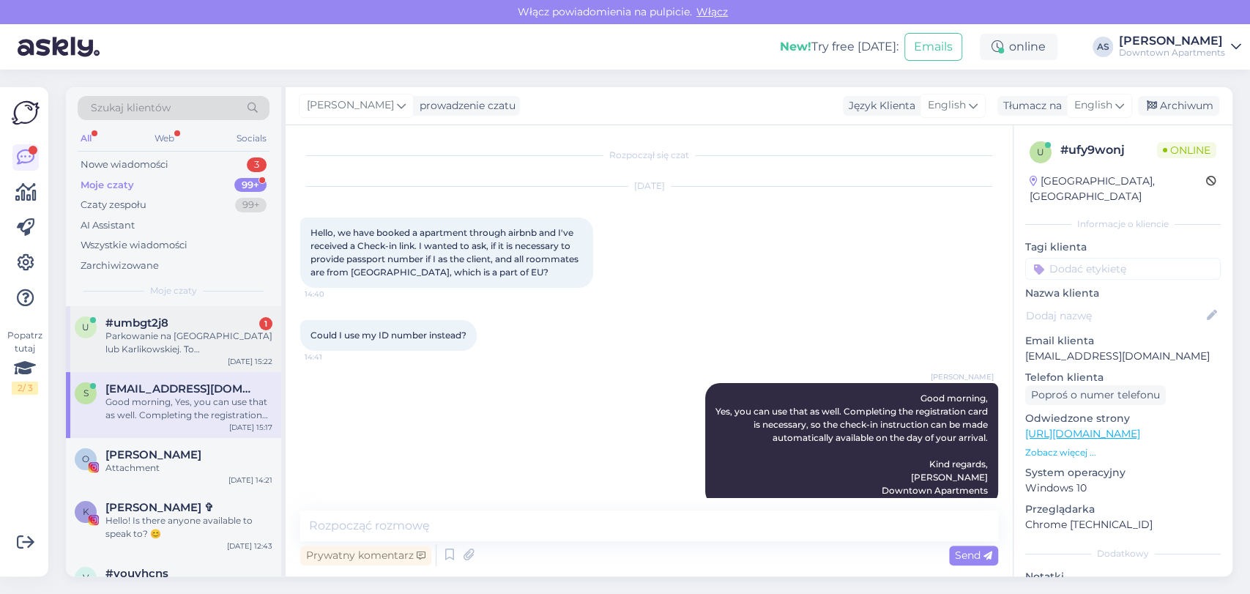
click at [158, 341] on div "Parkowanie na ulicy Okrzei lub Karlikowskiej. To sa chyba płatne miejsca postoj…" at bounding box center [188, 343] width 167 height 26
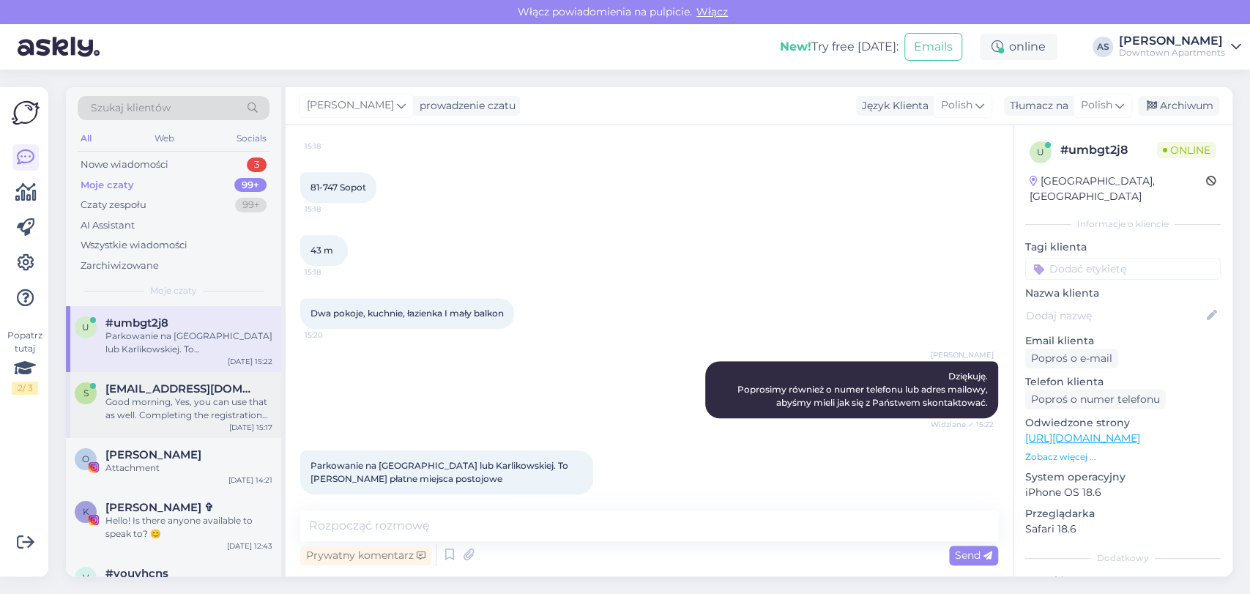
click at [150, 438] on div "O Oliwia Misiaszek Attachment Aug 12 14:21" at bounding box center [173, 464] width 215 height 53
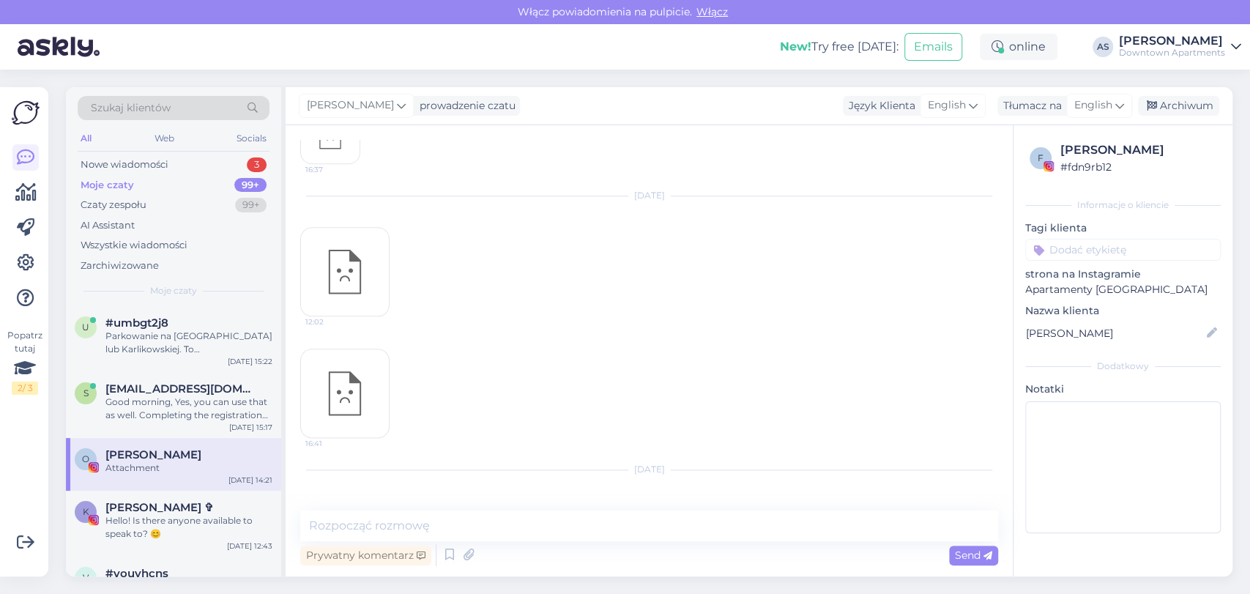
scroll to position [5056, 0]
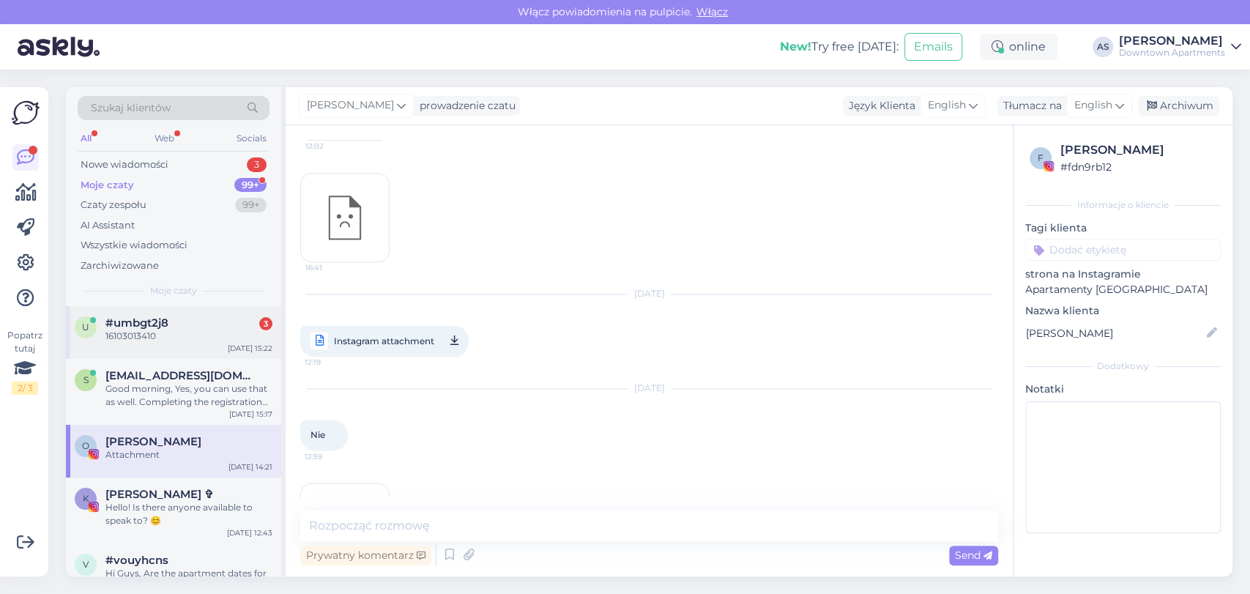
click at [187, 315] on div "u #umbgt2j8 3 16103013410 Aug 12 15:22" at bounding box center [173, 332] width 215 height 53
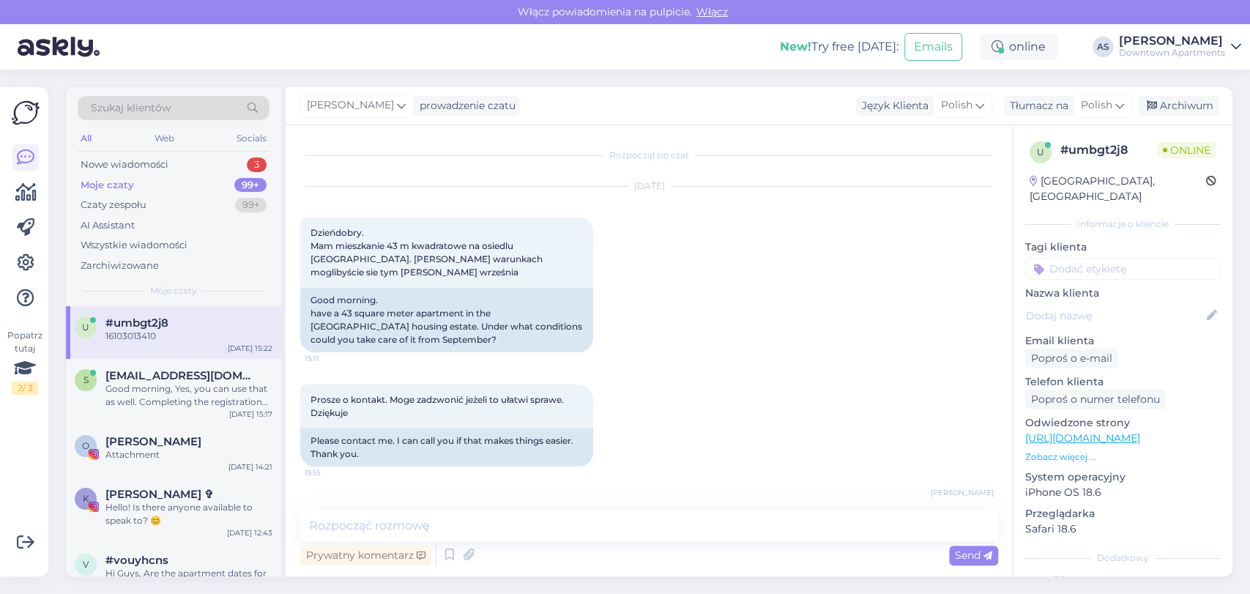
scroll to position [866, 0]
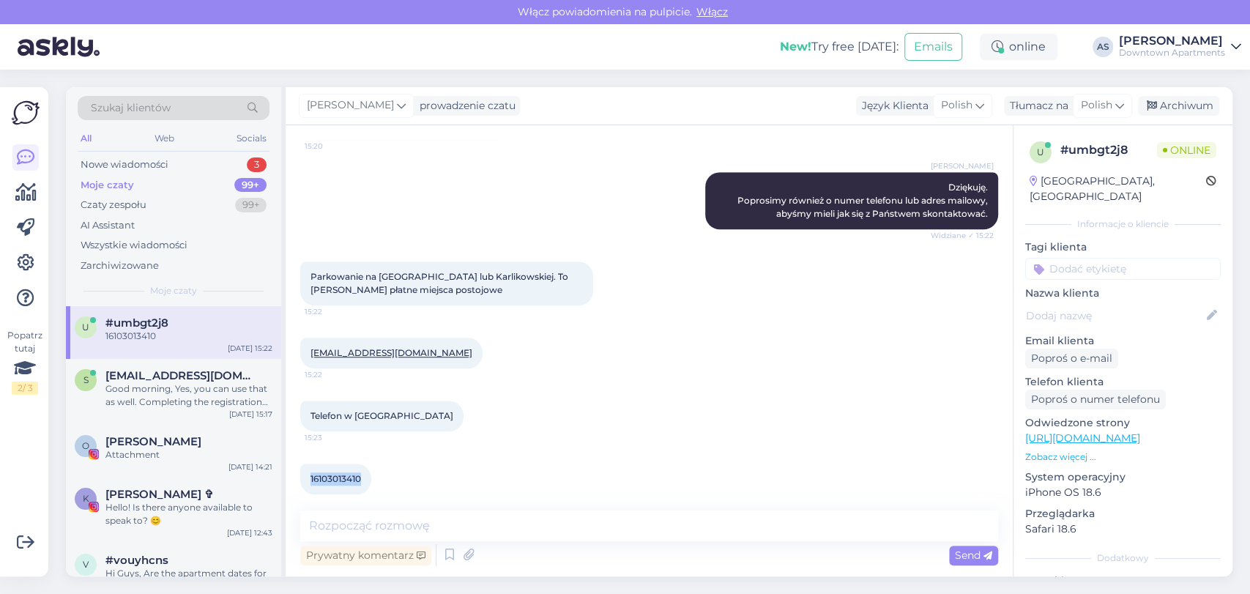
drag, startPoint x: 365, startPoint y: 464, endPoint x: 311, endPoint y: 464, distance: 53.5
click at [311, 464] on div "16103013410 15:23" at bounding box center [335, 479] width 71 height 31
drag, startPoint x: 428, startPoint y: 345, endPoint x: 311, endPoint y: 344, distance: 117.2
click at [311, 344] on div "Swiatek2001@yahoo.com 15:22" at bounding box center [391, 353] width 182 height 31
copy link "Swiatek2001@yahoo.com"
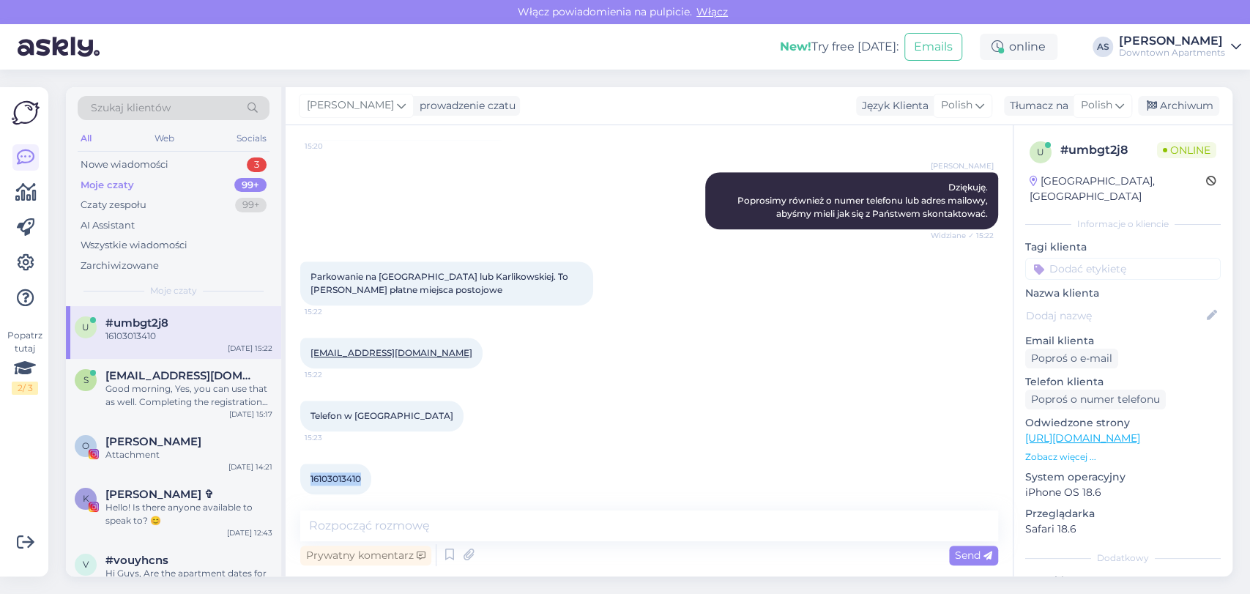
drag, startPoint x: 360, startPoint y: 460, endPoint x: 302, endPoint y: 464, distance: 58.0
click at [302, 464] on div "16103013410 15:23" at bounding box center [335, 479] width 71 height 31
copy span "16103013410"
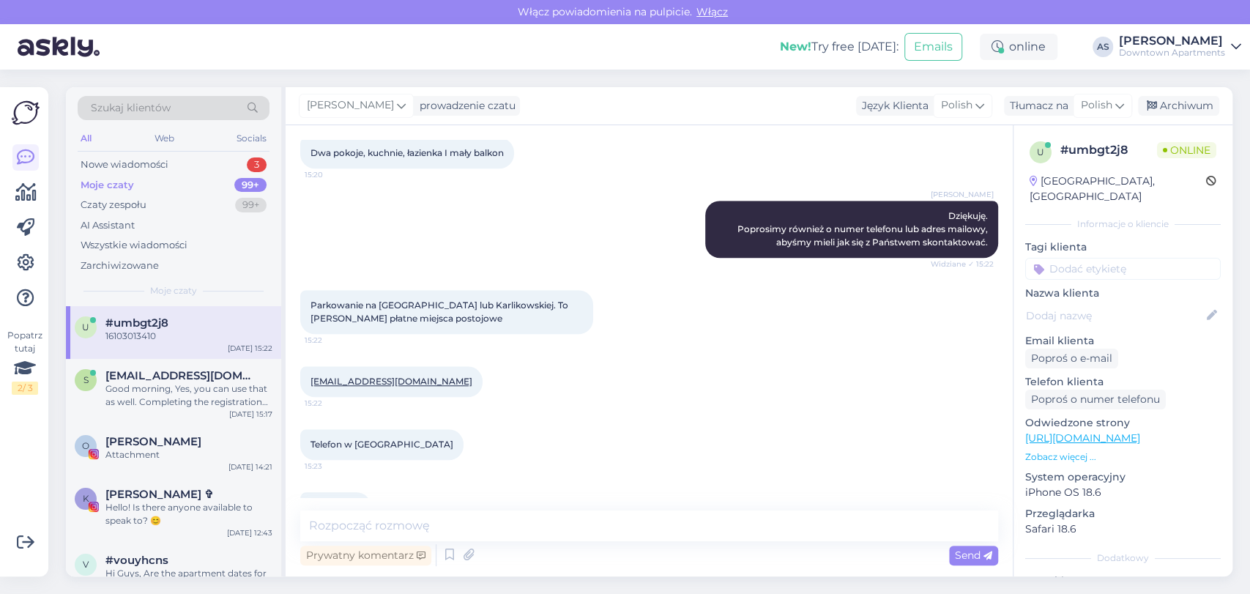
scroll to position [540, 0]
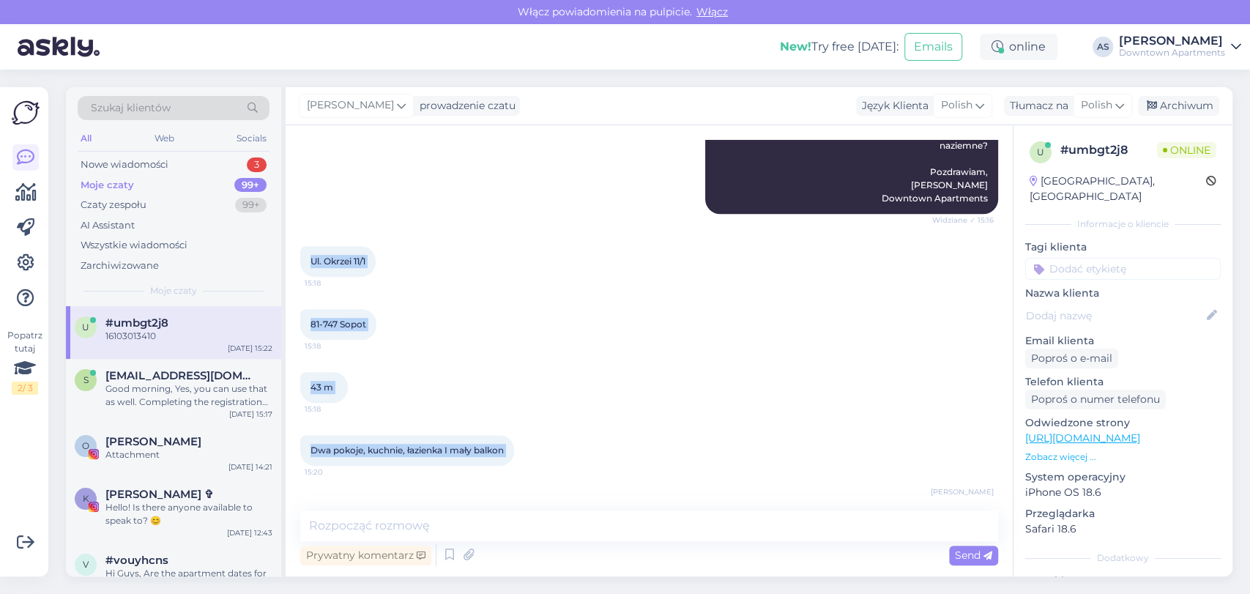
drag, startPoint x: 309, startPoint y: 248, endPoint x: 521, endPoint y: 446, distance: 290.2
click at [521, 446] on div "Rozpoczął się czat Aug 12 2025 Dzieńdobry. Mam mieszkanie 43 m kwadratowe na os…" at bounding box center [655, 318] width 711 height 357
copy div "Ul. Okrzei 11/1 15:18 81-747 Sopot 15:18 43 m 15:18 Dwa pokoje, kuchnie, łazien…"
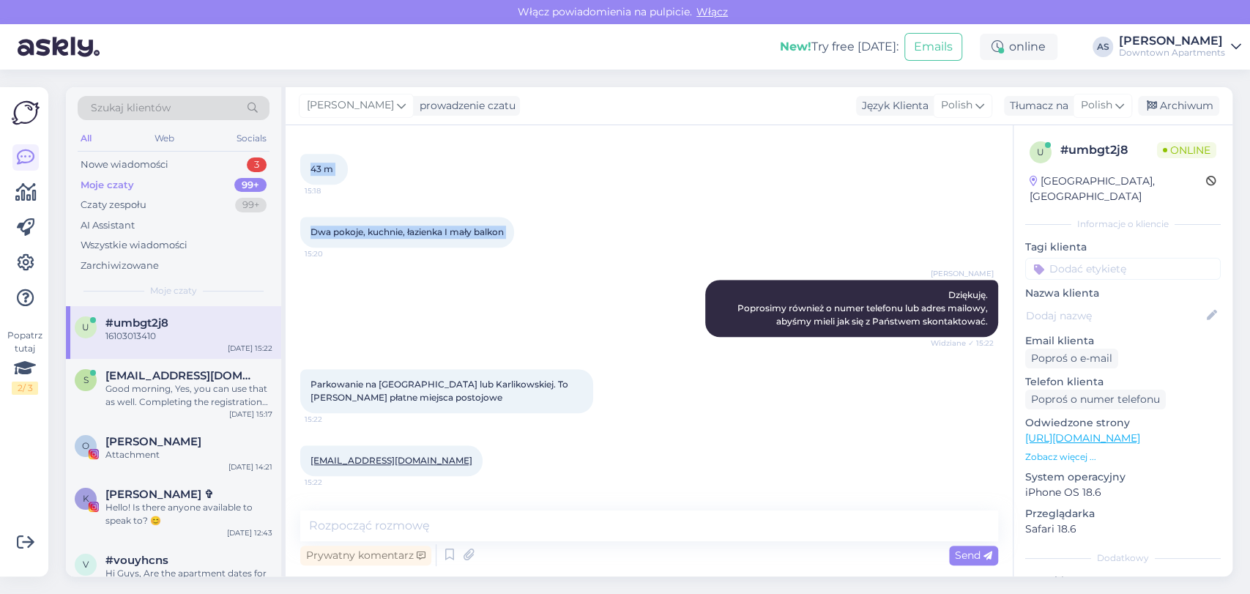
scroll to position [866, 0]
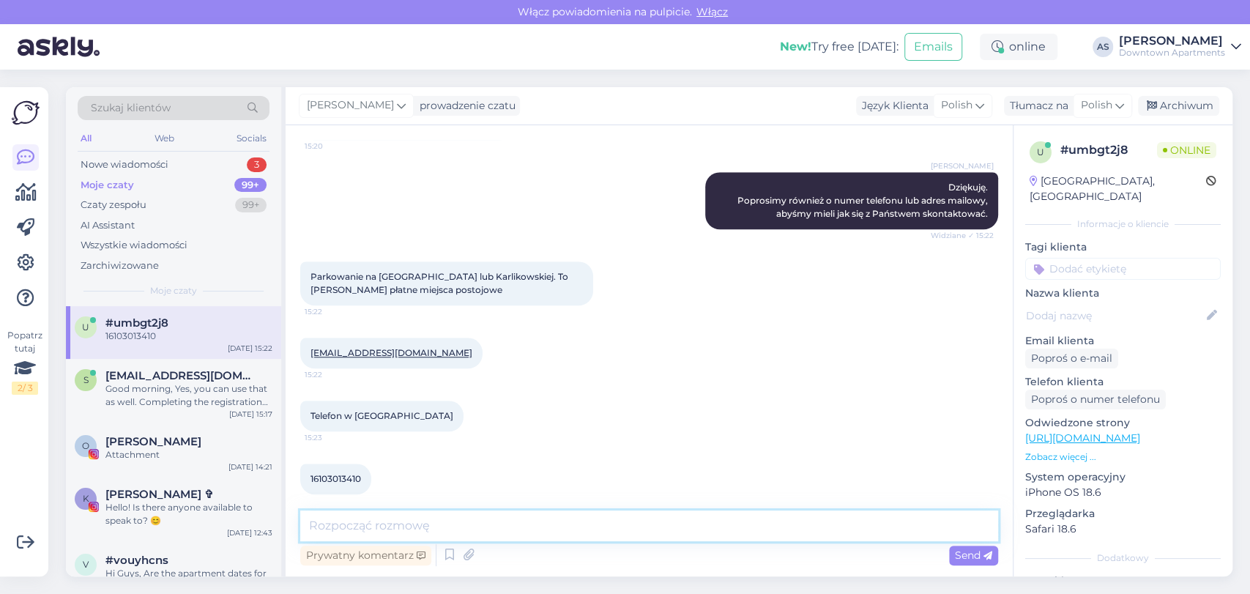
click at [539, 529] on textarea at bounding box center [649, 525] width 698 height 31
type textarea "D"
type textarea "Przekazałem już, żeby jeszcze dziś był kontakt zwrotny w tej sprawie."
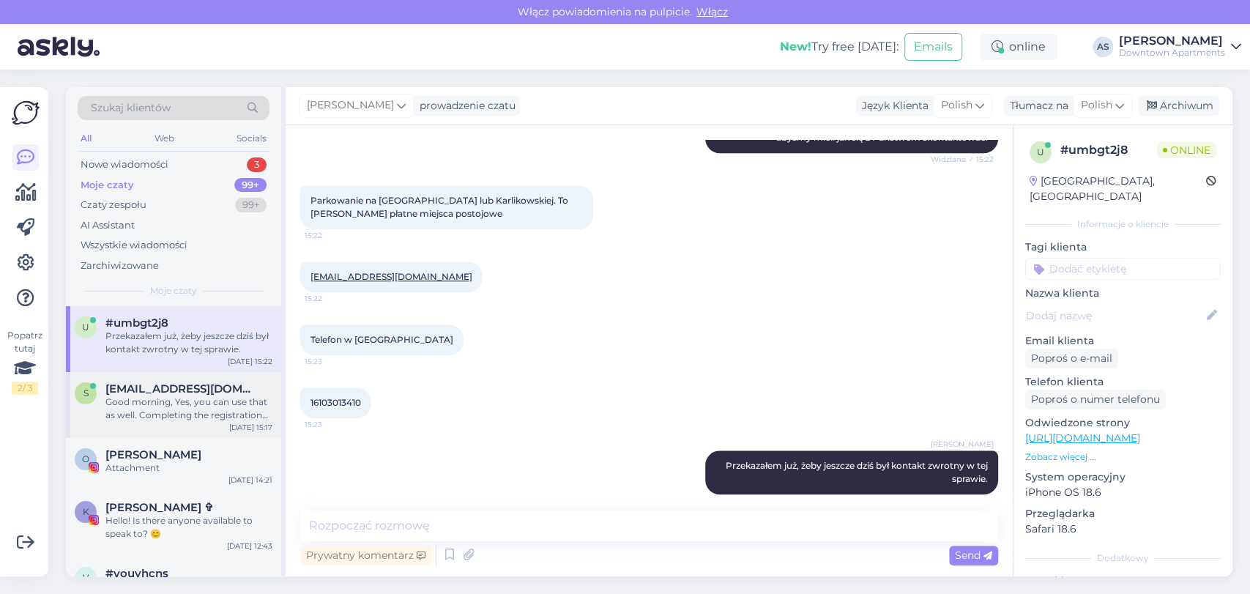
click at [91, 389] on div "s" at bounding box center [86, 393] width 22 height 22
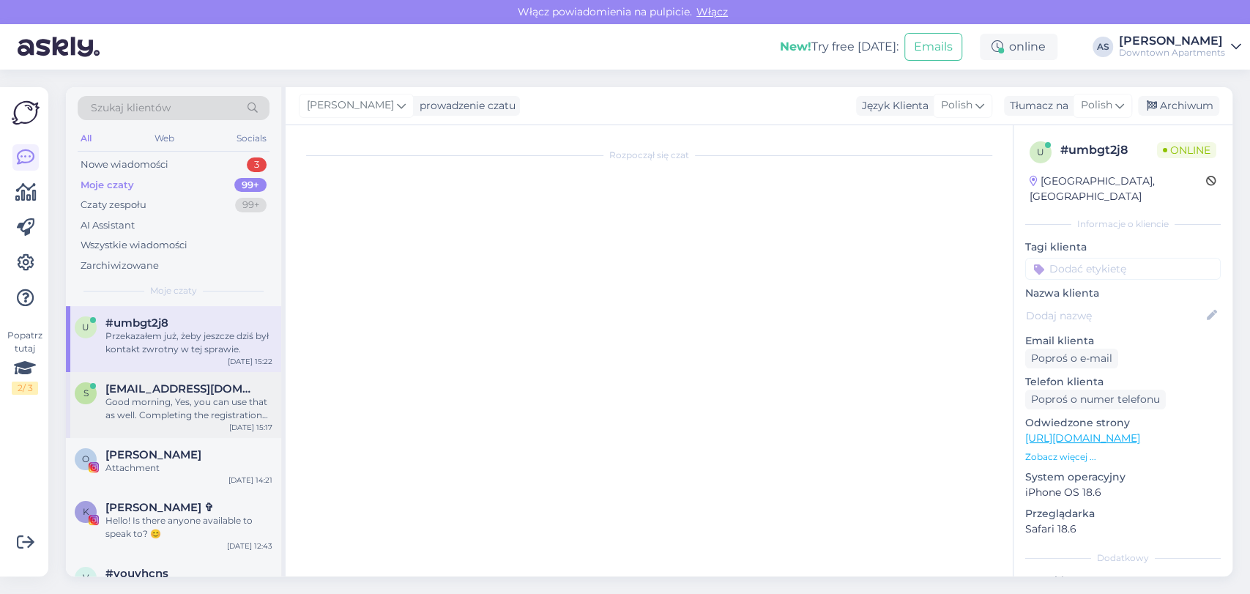
scroll to position [24, 0]
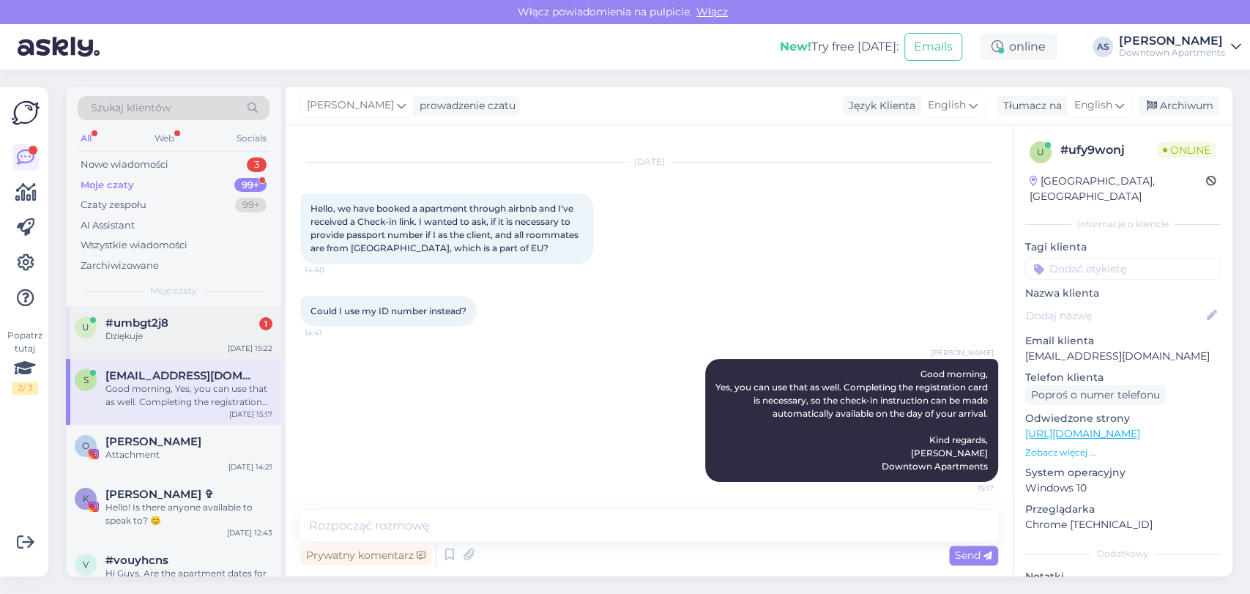
click at [228, 341] on div "Dziękuje" at bounding box center [188, 336] width 167 height 13
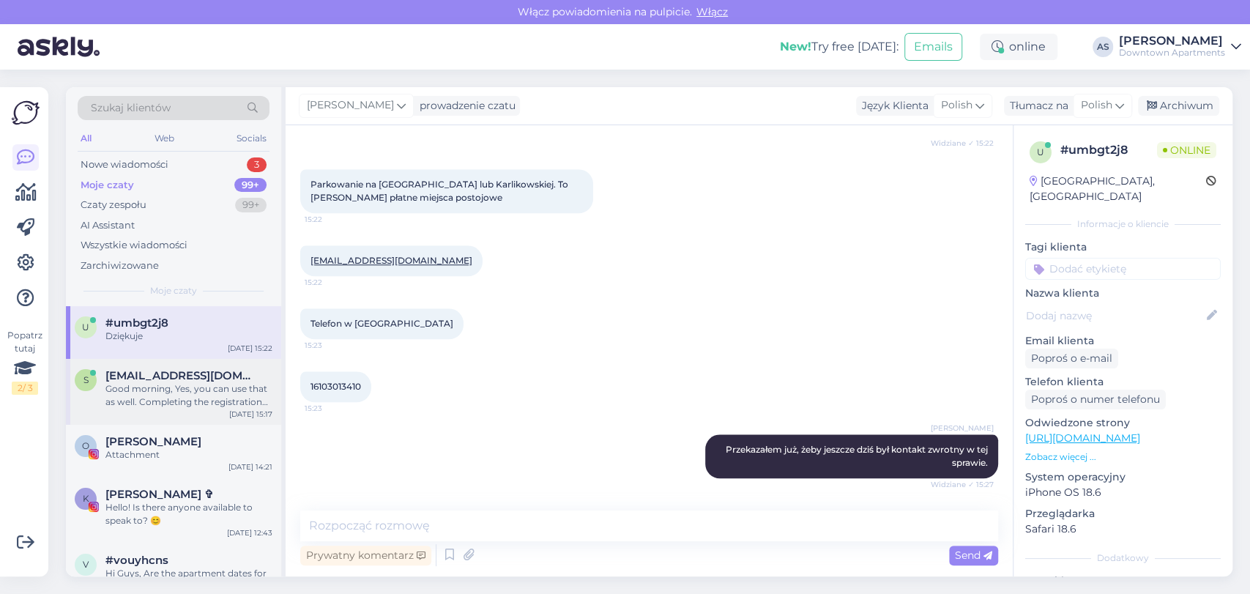
click at [217, 408] on div "Good morning, Yes, you can use that as well. Completing the registration card i…" at bounding box center [188, 395] width 167 height 26
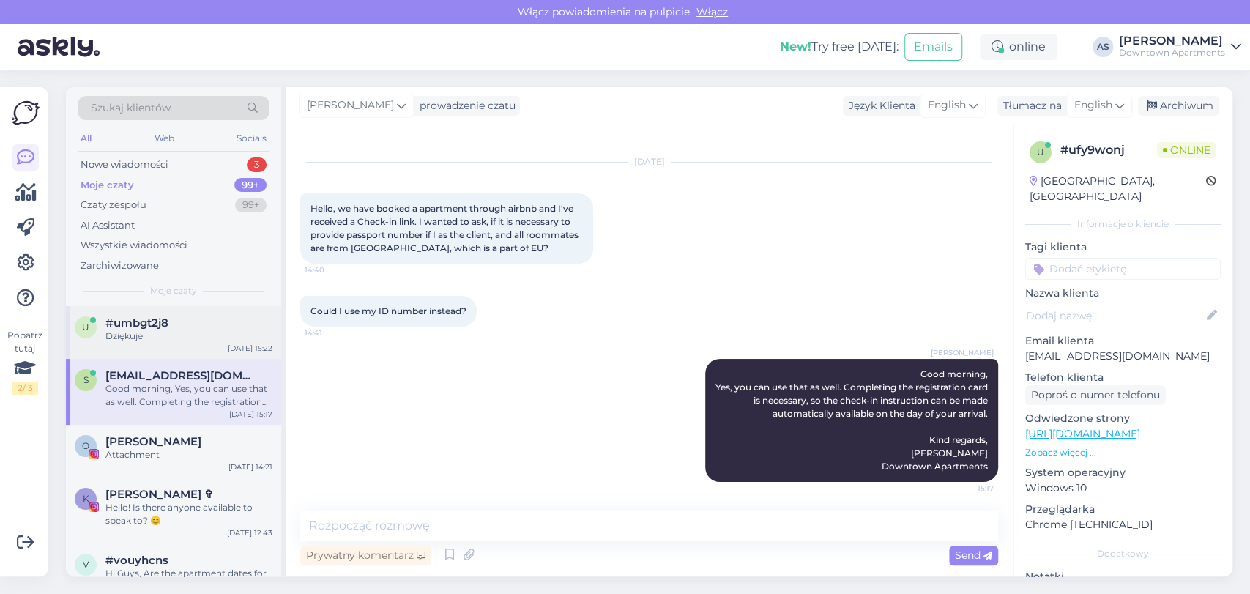
click at [252, 310] on div "u #umbgt2j8 Dziękuje Aug 12 15:22" at bounding box center [173, 332] width 215 height 53
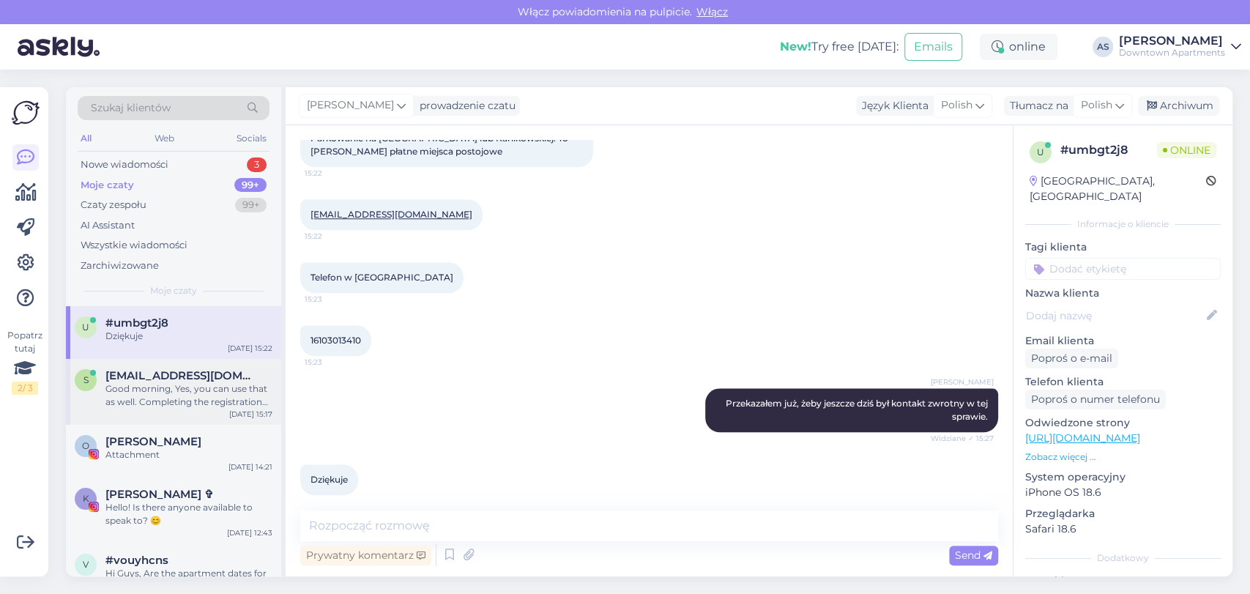
click at [133, 382] on div "Good morning, Yes, you can use that as well. Completing the registration card i…" at bounding box center [188, 395] width 167 height 26
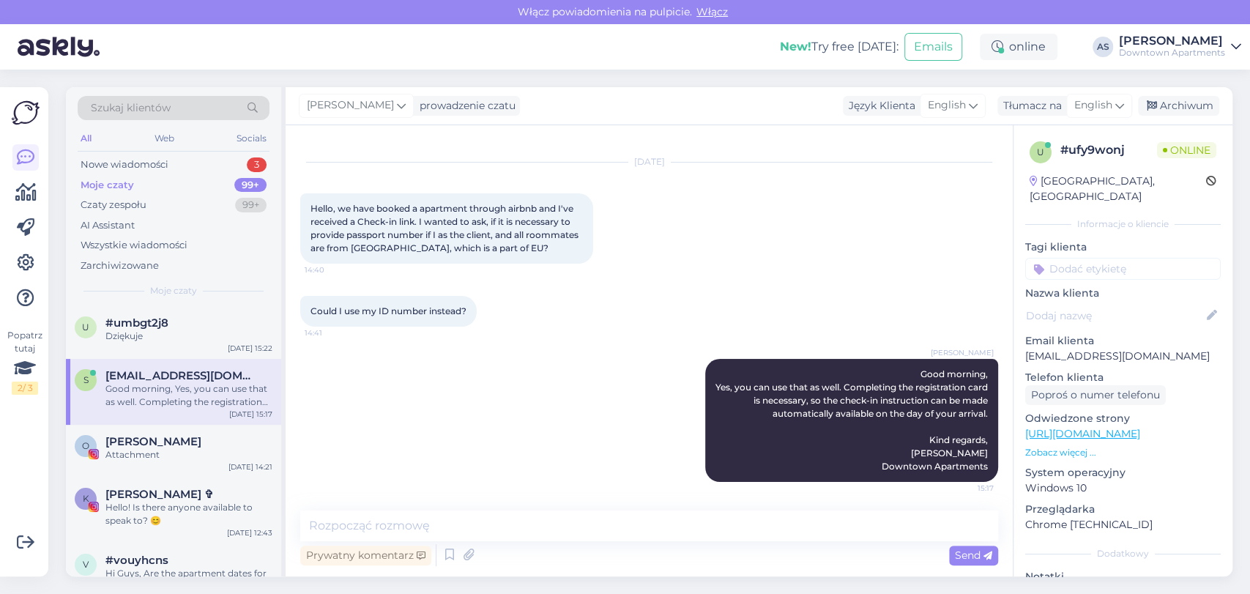
click at [208, 406] on div "Good morning, Yes, you can use that as well. Completing the registration card i…" at bounding box center [188, 395] width 167 height 26
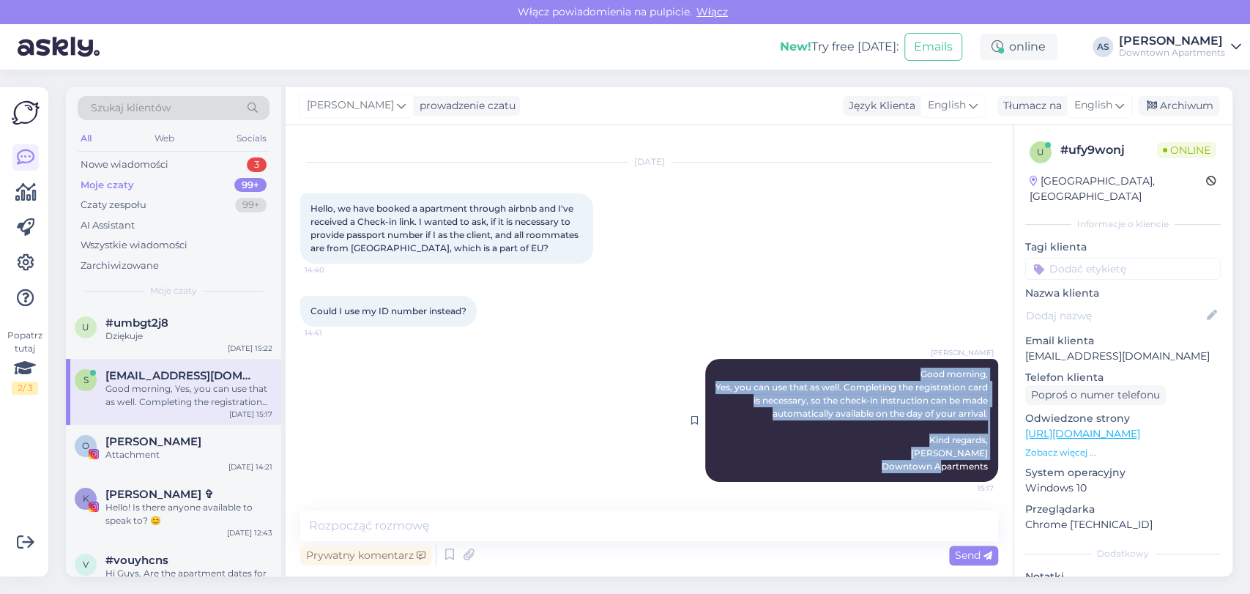
drag, startPoint x: 908, startPoint y: 397, endPoint x: 978, endPoint y: 470, distance: 101.5
click at [978, 470] on div "Adam Strzelecki Good morning, Yes, you can use that as well. Completing the reg…" at bounding box center [851, 420] width 293 height 123
copy span "Good morning, Yes, you can use that as well. Completing the registration card i…"
click at [229, 162] on div "Nowe wiadomości 3" at bounding box center [174, 165] width 192 height 21
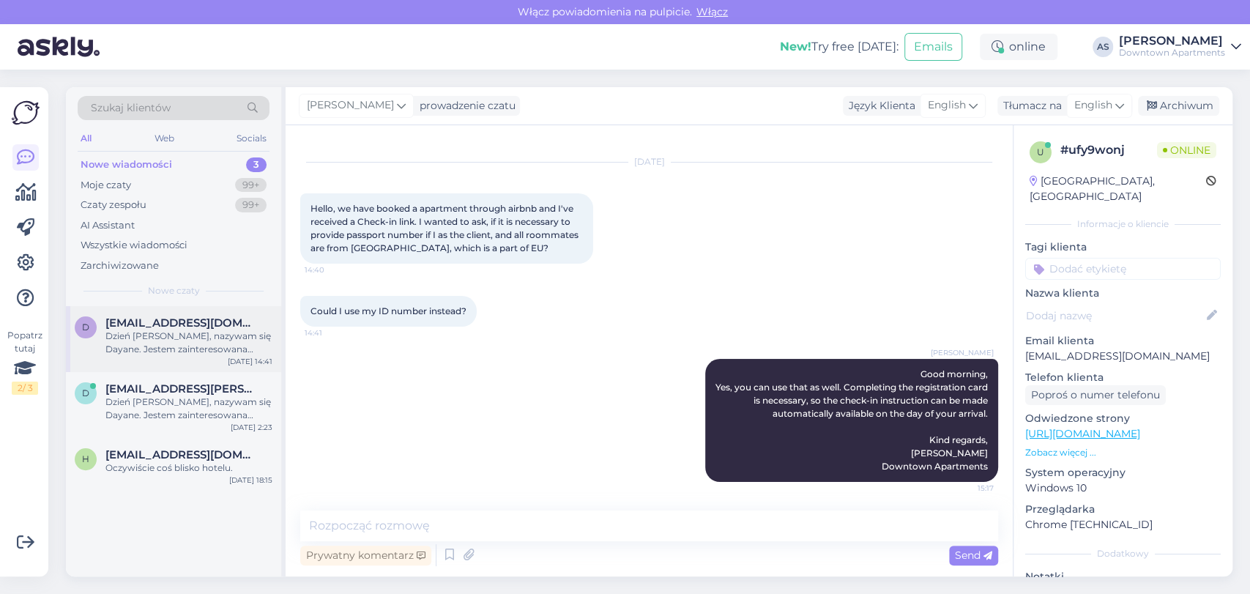
click at [190, 349] on div "Dzień dobry, nazywam się Dayane. Jestem zainteresowana wynajmem apartamentu Dok…" at bounding box center [188, 343] width 167 height 26
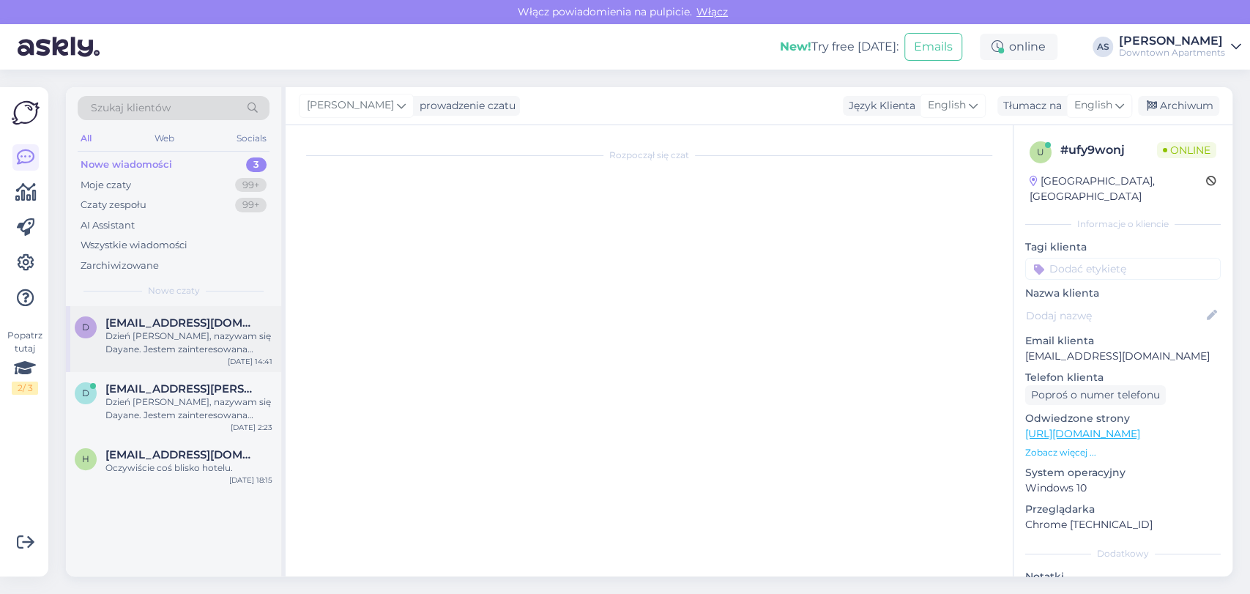
scroll to position [30, 0]
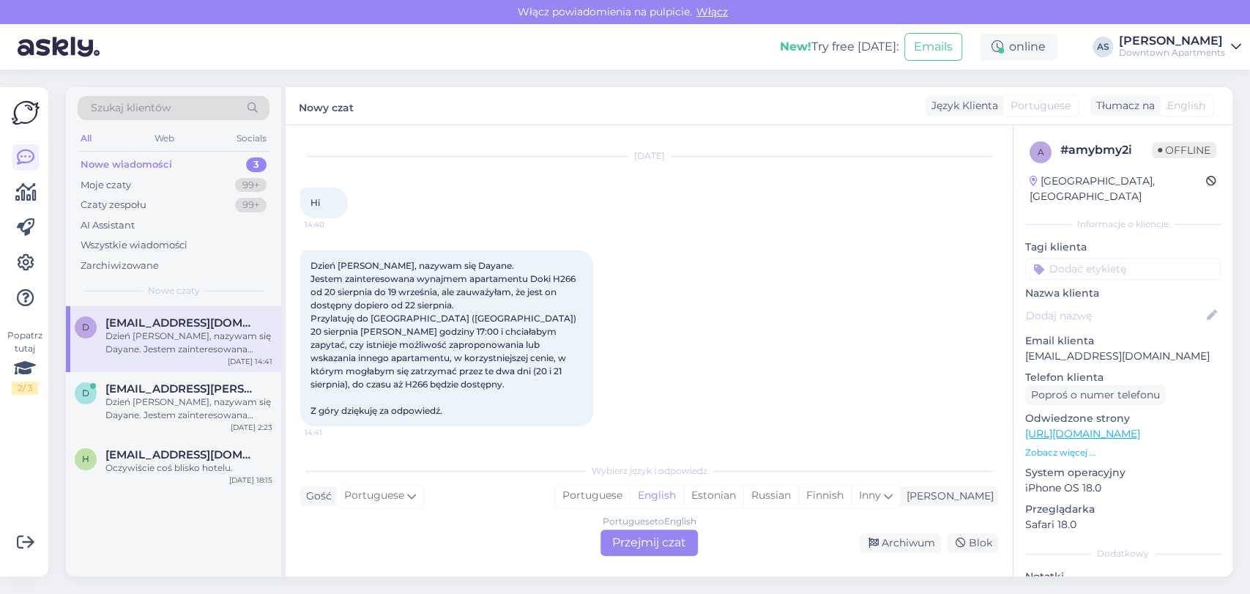
click at [650, 528] on div "Wybierz język i odpowiedz Gość Portuguese Ja Portuguese English Estonian Russia…" at bounding box center [649, 506] width 698 height 100
click at [686, 537] on div "Portuguese to English Przejmij czat" at bounding box center [649, 543] width 97 height 26
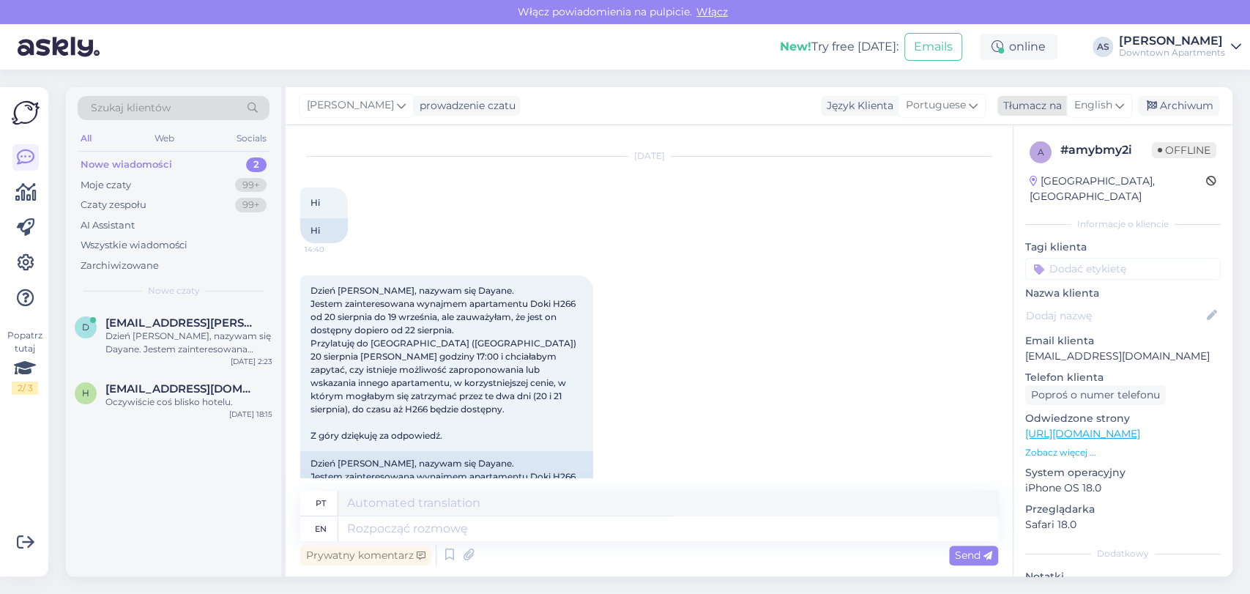
click at [1099, 112] on span "English" at bounding box center [1093, 105] width 38 height 16
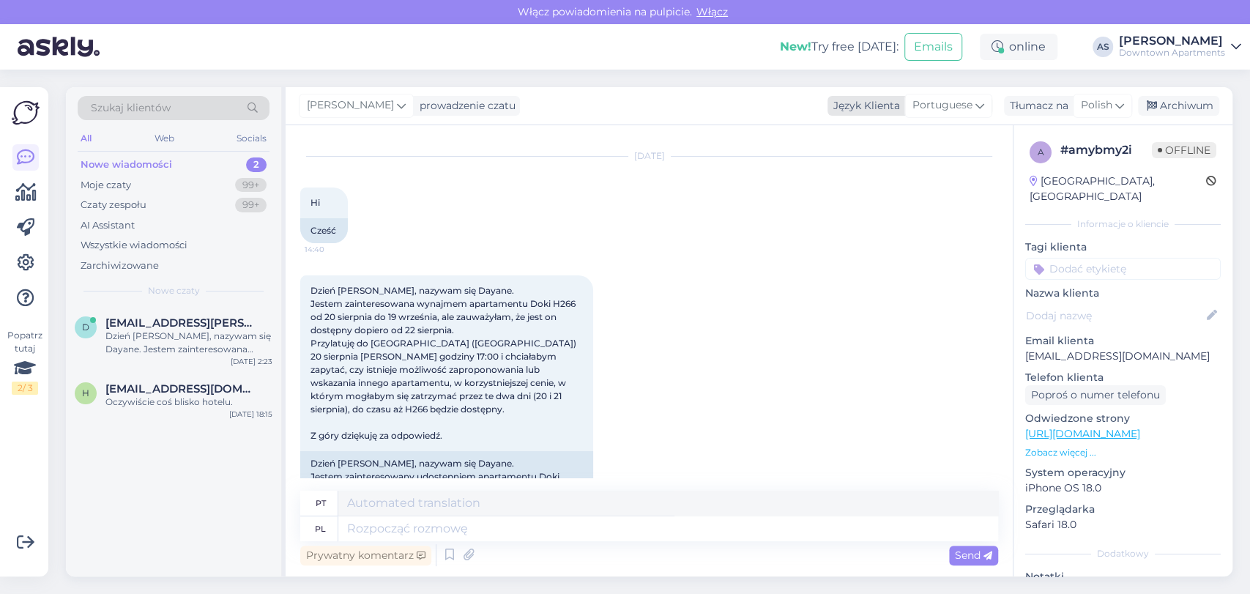
click at [949, 108] on span "Portuguese" at bounding box center [943, 105] width 60 height 16
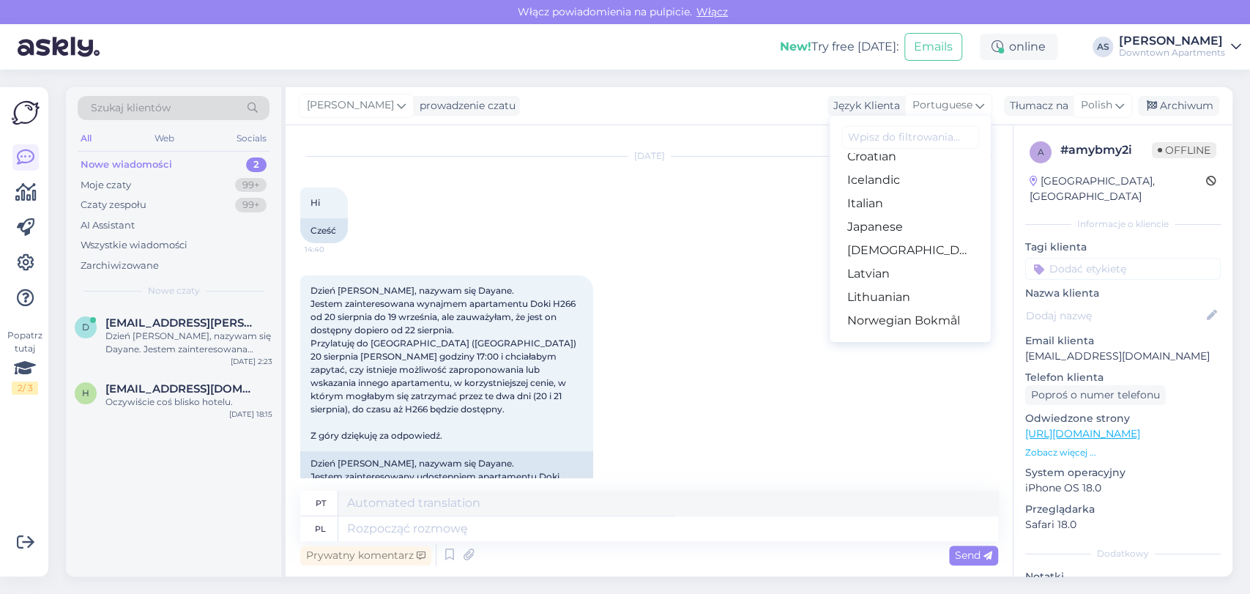
scroll to position [509, 0]
click at [908, 180] on link "Polish" at bounding box center [910, 177] width 161 height 23
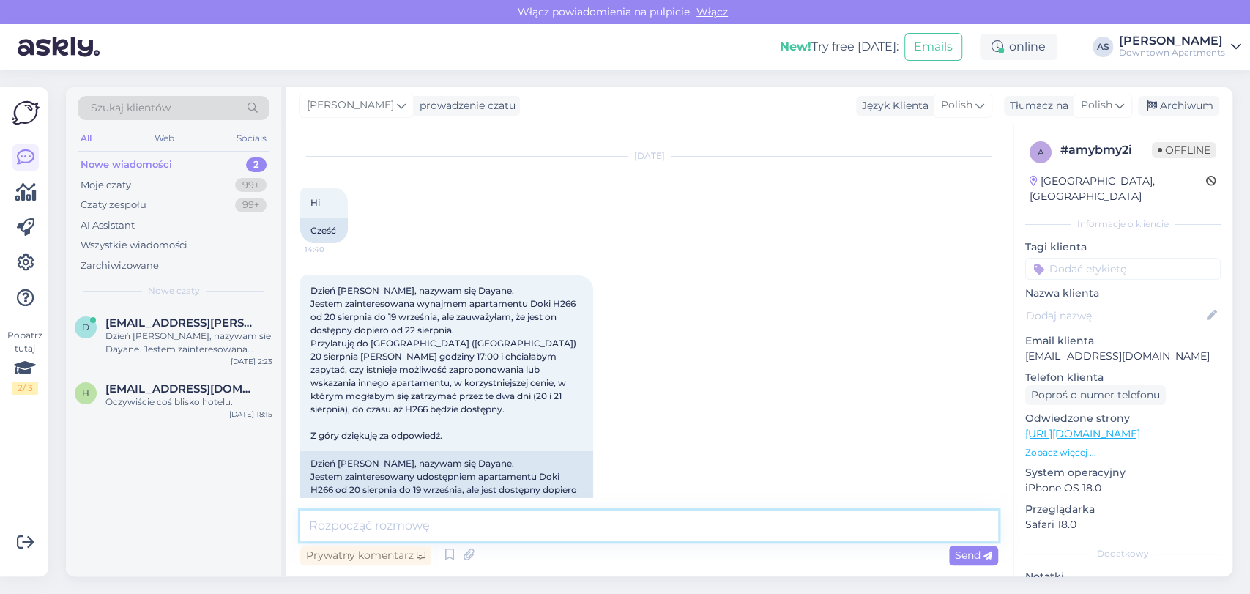
click at [568, 535] on textarea at bounding box center [649, 525] width 698 height 31
paste textarea "Dzień dobry, Oferta pobytu na termin 20-22 sierpnia została właśnie podesłana w…"
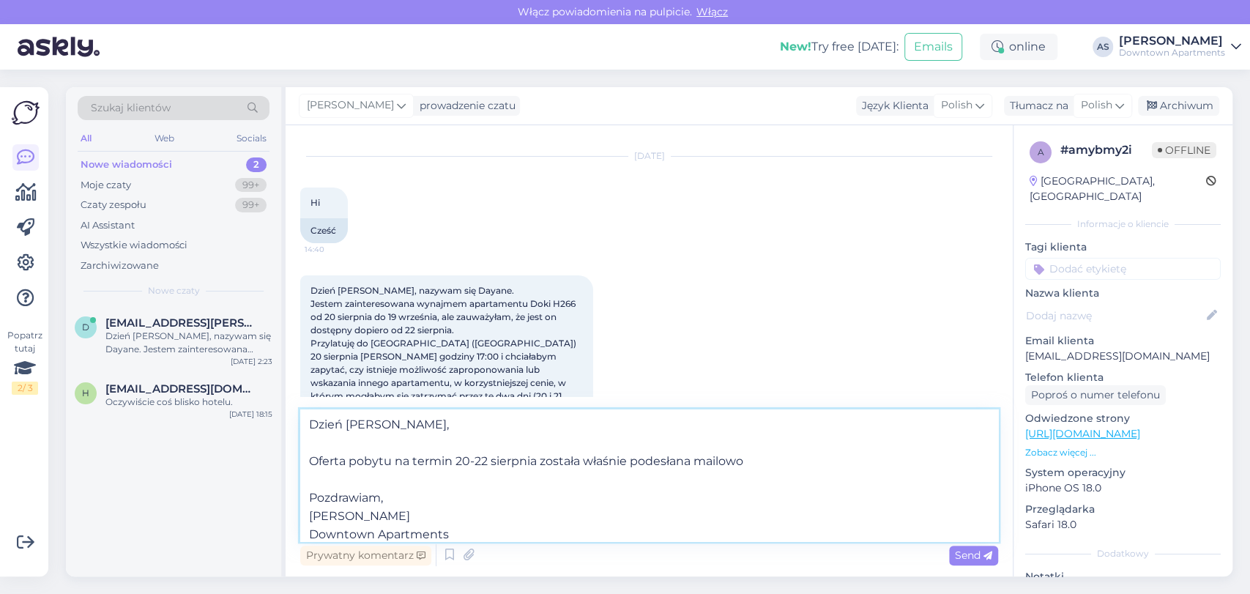
type textarea "Dzień dobry, Oferta pobytu na termin 20-22 sierpnia została właśnie podesłana m…"
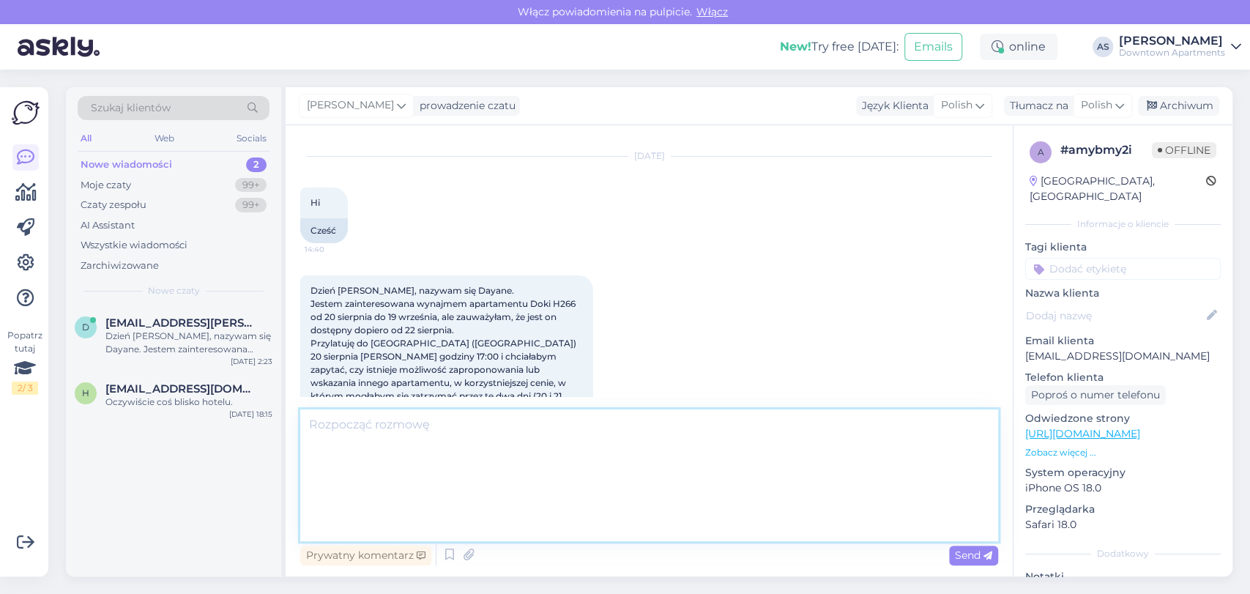
paste textarea "Dzień dobry, Oferta pobytu na termin 20-22 sierpnia została właśnie podesłana m…"
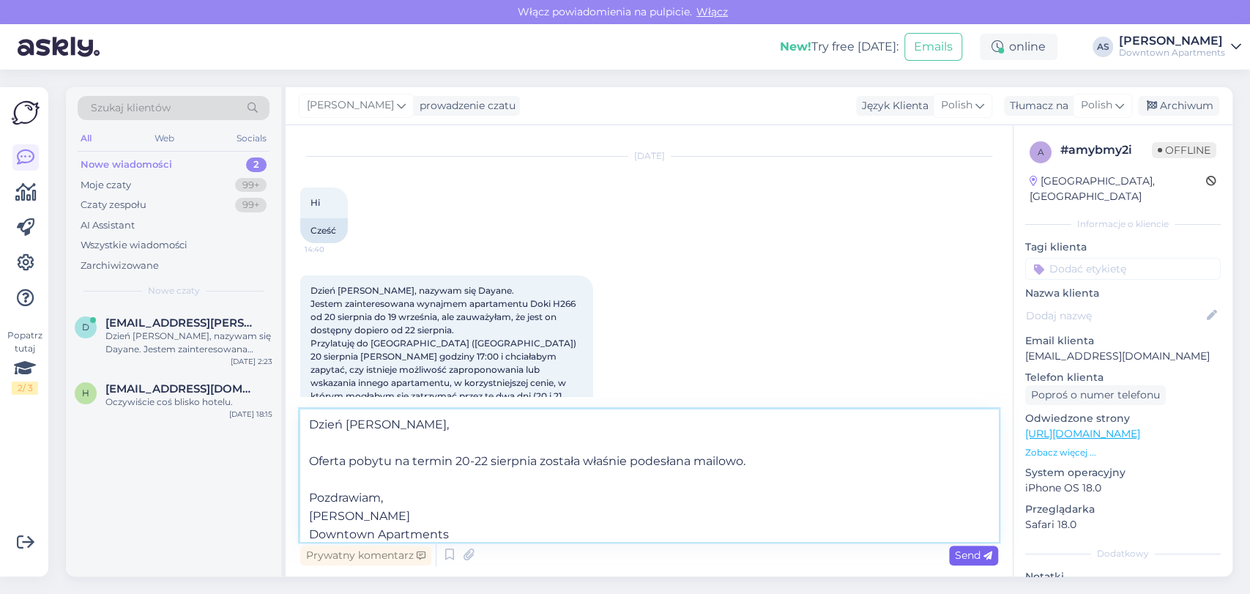
type textarea "Dzień dobry, Oferta pobytu na termin 20-22 sierpnia została właśnie podesłana m…"
click at [978, 557] on span "Send" at bounding box center [973, 555] width 37 height 13
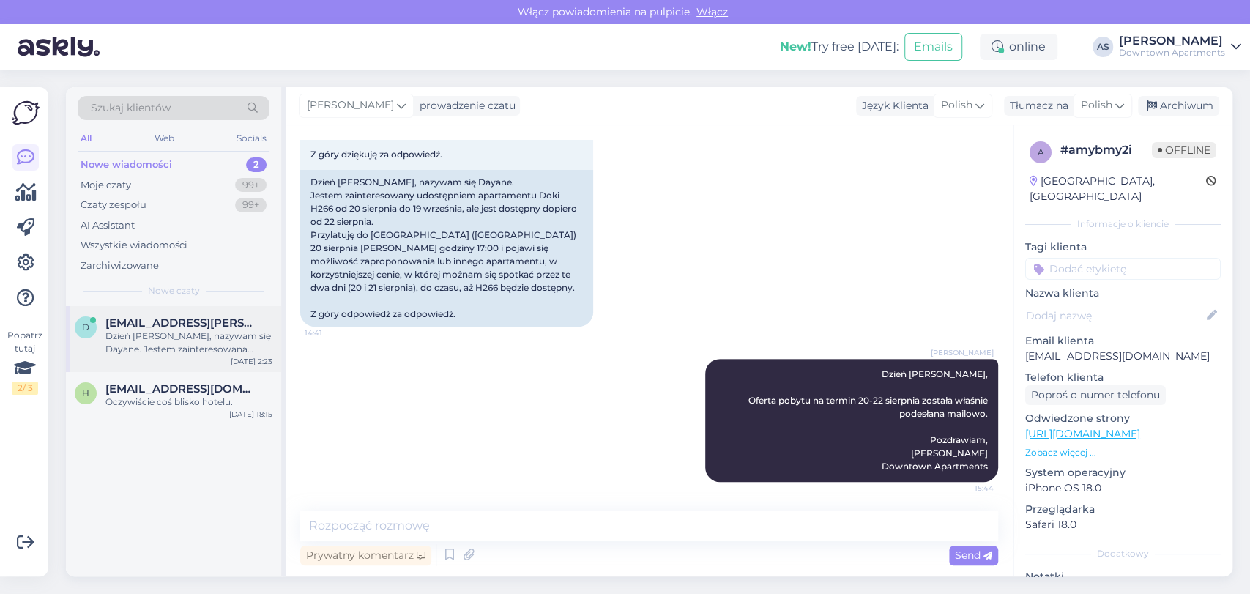
click at [209, 359] on div "d dayanegarcia.cruz@gmail.com Dzień dobry, nazywam się Dayane. Jestem zainteres…" at bounding box center [173, 339] width 215 height 66
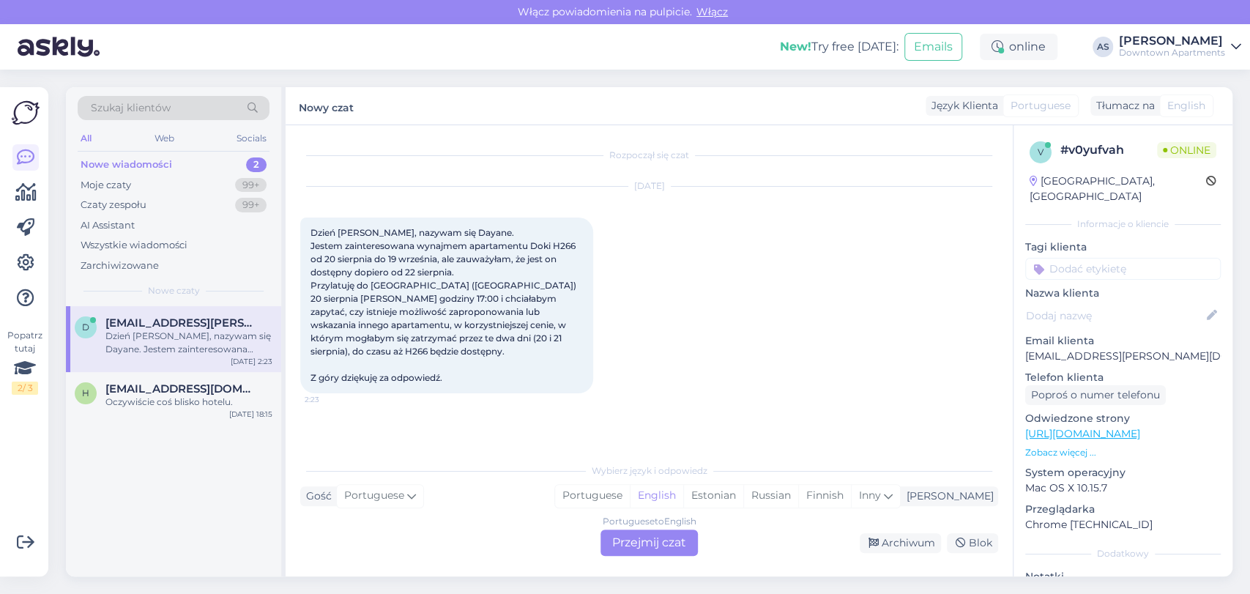
click at [662, 538] on div "Portuguese to English Przejmij czat" at bounding box center [649, 543] width 97 height 26
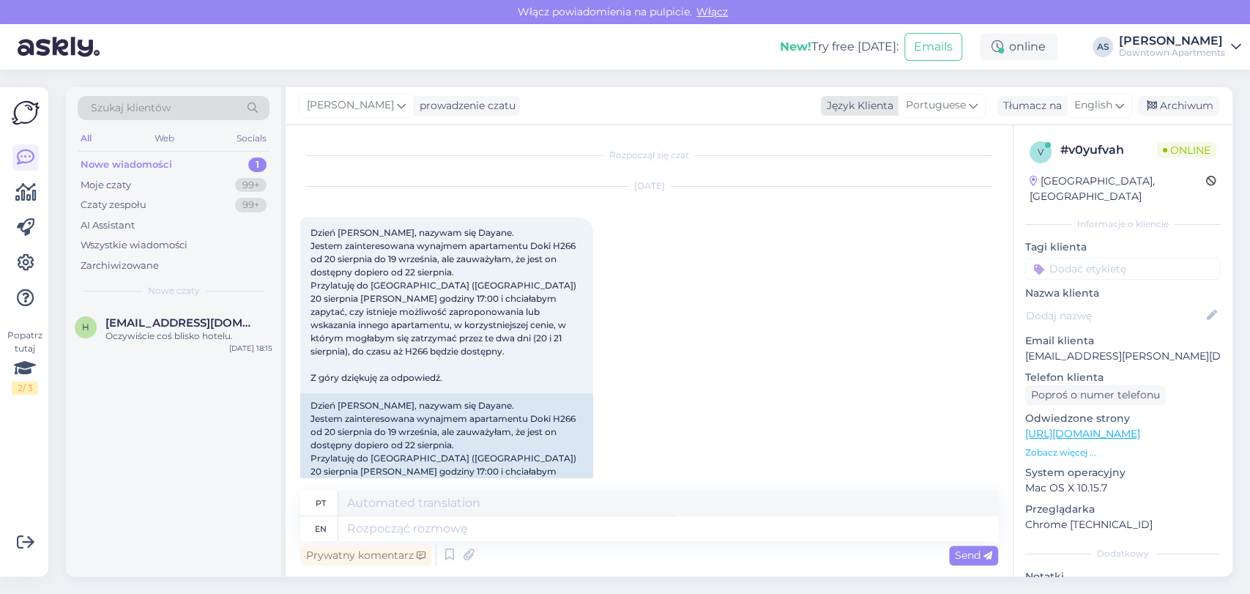
click at [940, 108] on span "Portuguese" at bounding box center [936, 105] width 60 height 16
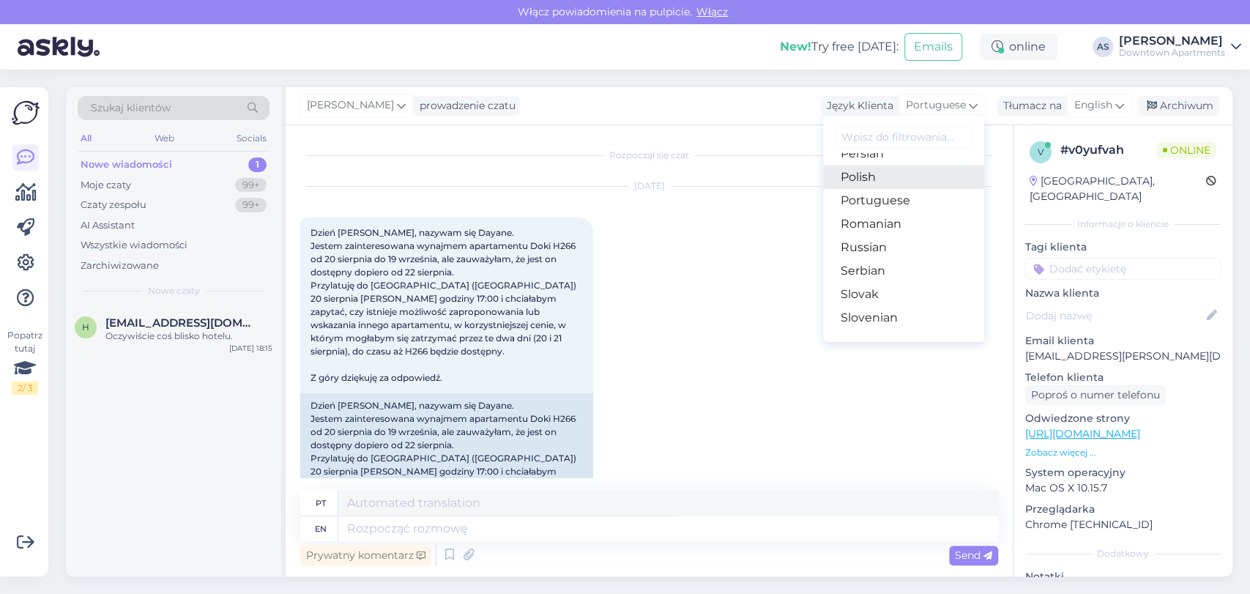
click at [905, 178] on link "Polish" at bounding box center [903, 177] width 161 height 23
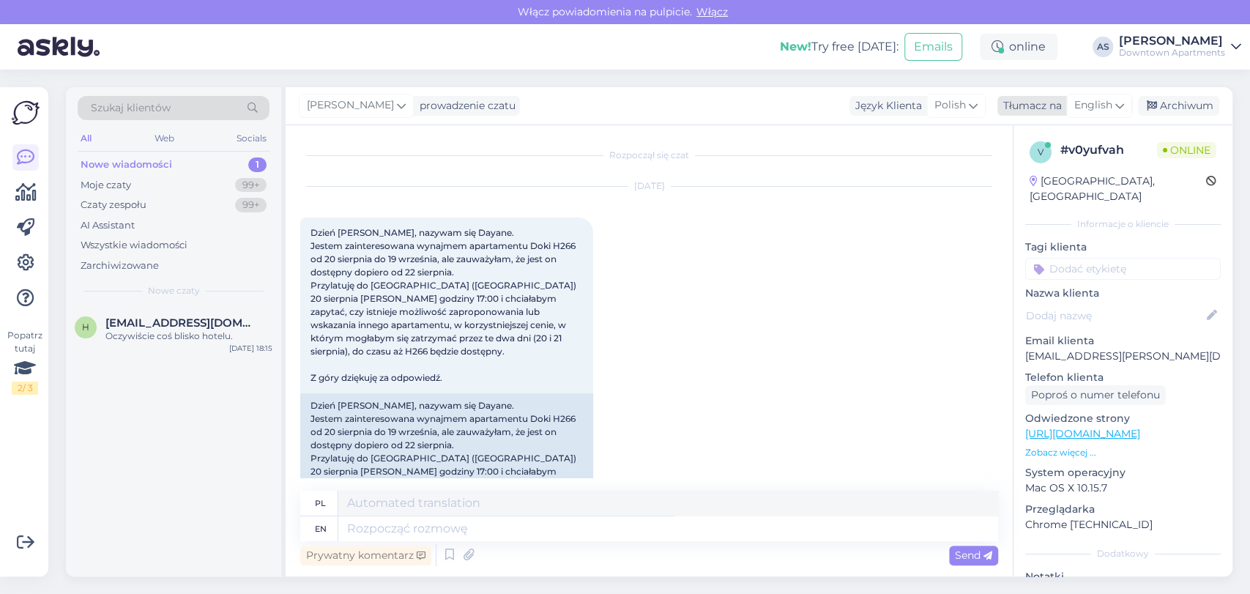
click at [1110, 107] on span "English" at bounding box center [1093, 105] width 38 height 16
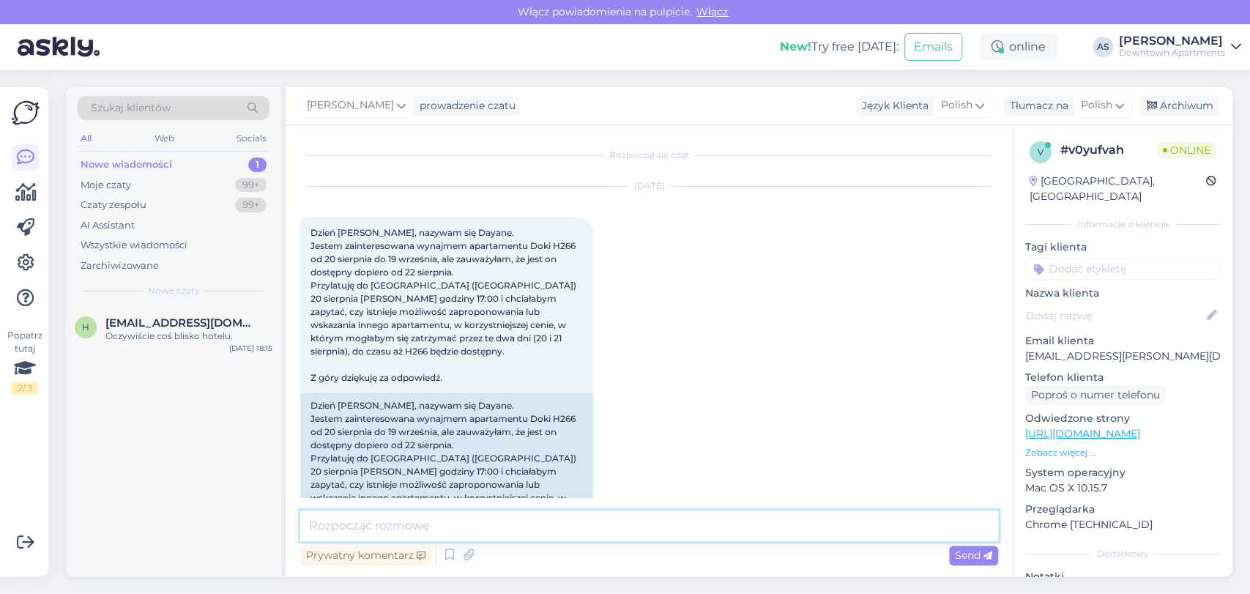
click at [880, 530] on textarea at bounding box center [649, 525] width 698 height 31
paste textarea "Dzień dobry, Oferta pobytu na termin 20-22 sierpnia została właśnie podesłana m…"
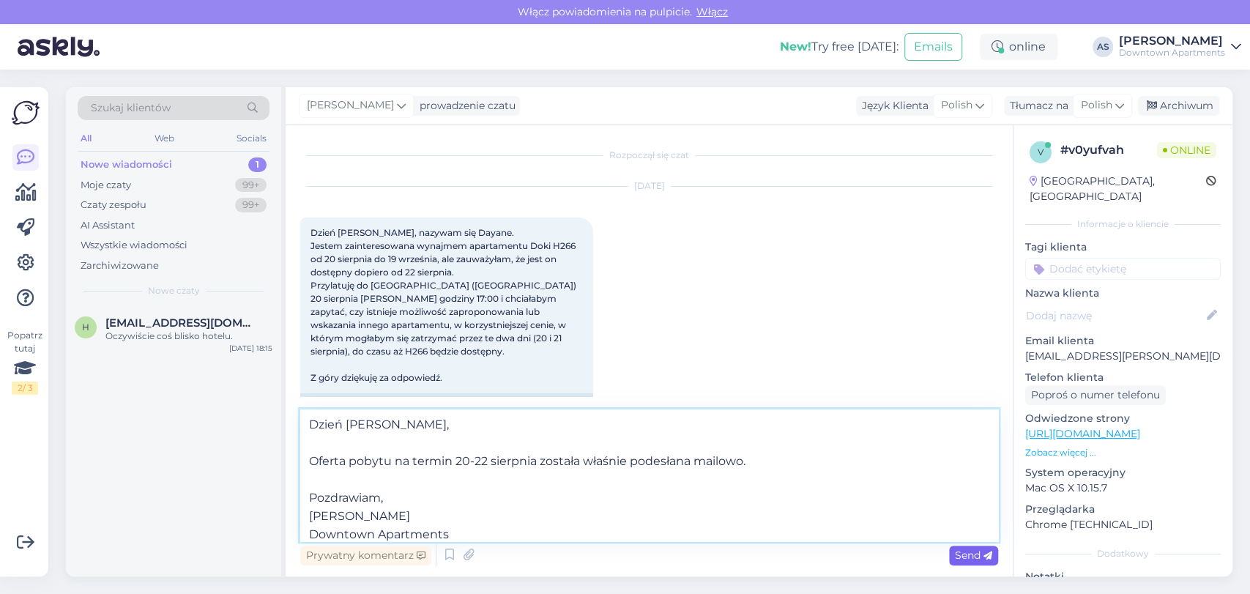
type textarea "Dzień dobry, Oferta pobytu na termin 20-22 sierpnia została właśnie podesłana m…"
click at [955, 552] on span "Send" at bounding box center [973, 555] width 37 height 13
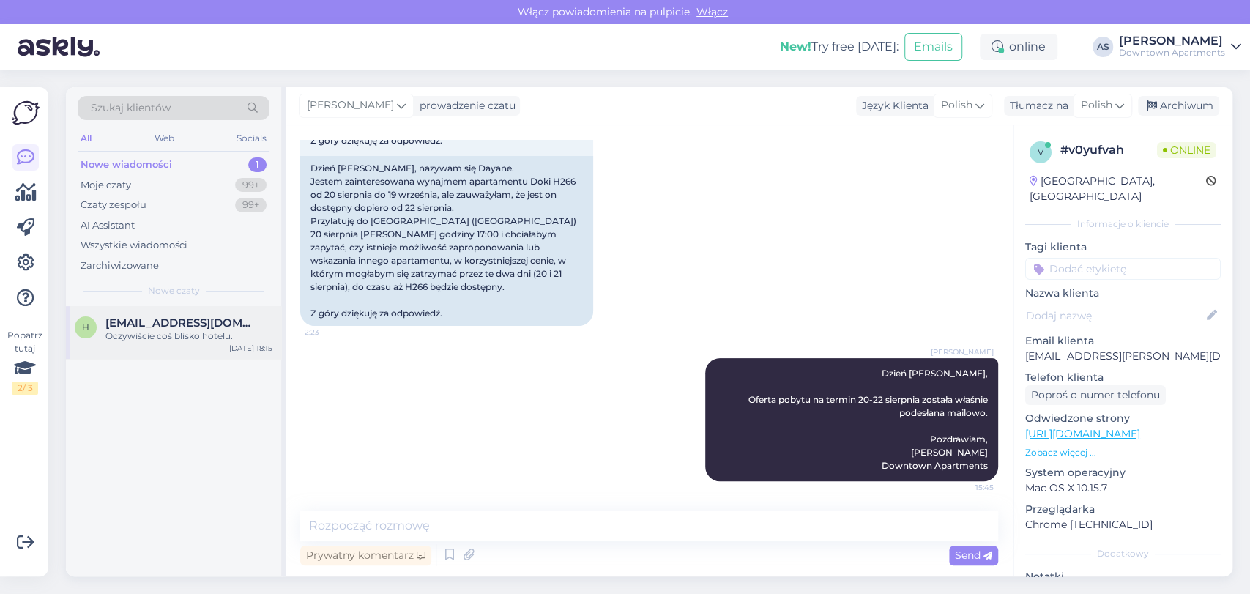
click at [187, 322] on span "heavysnowuk@gmail.com" at bounding box center [181, 322] width 152 height 13
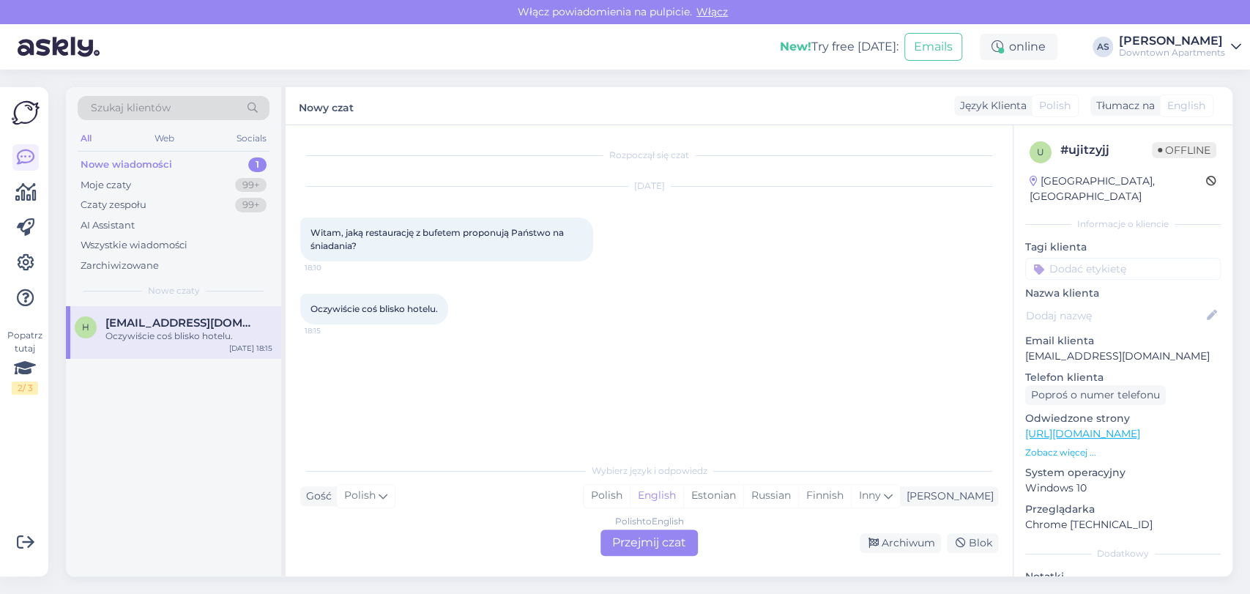
click at [623, 535] on div "Polish to English Przejmij czat" at bounding box center [649, 543] width 97 height 26
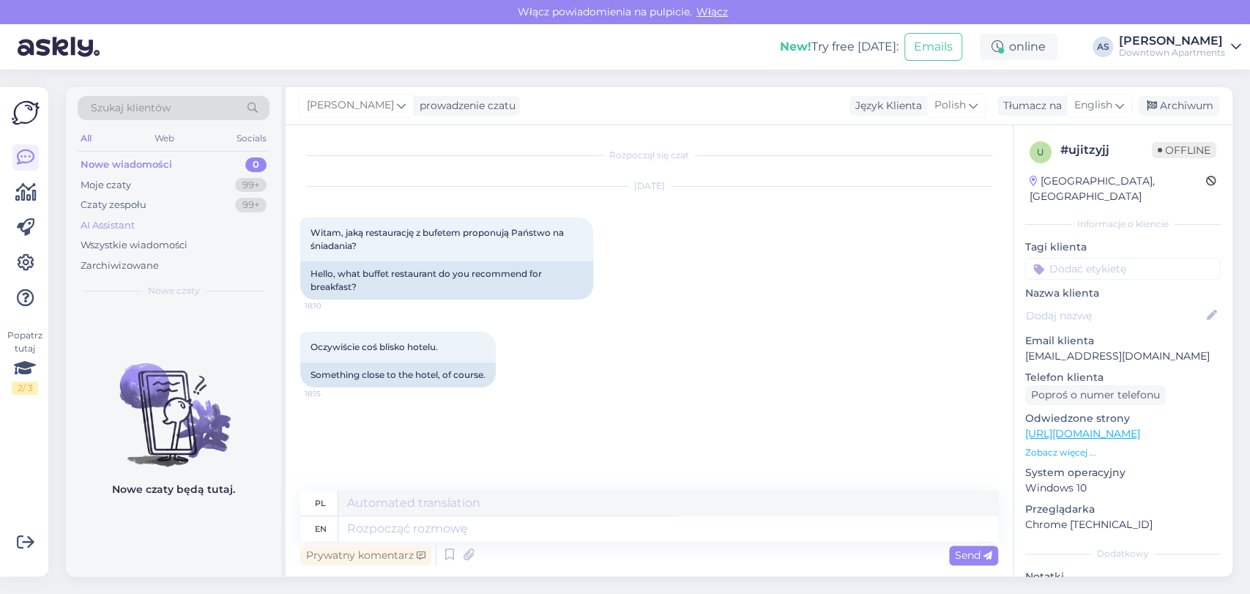
click at [125, 233] on div "AI Assistant" at bounding box center [174, 225] width 192 height 21
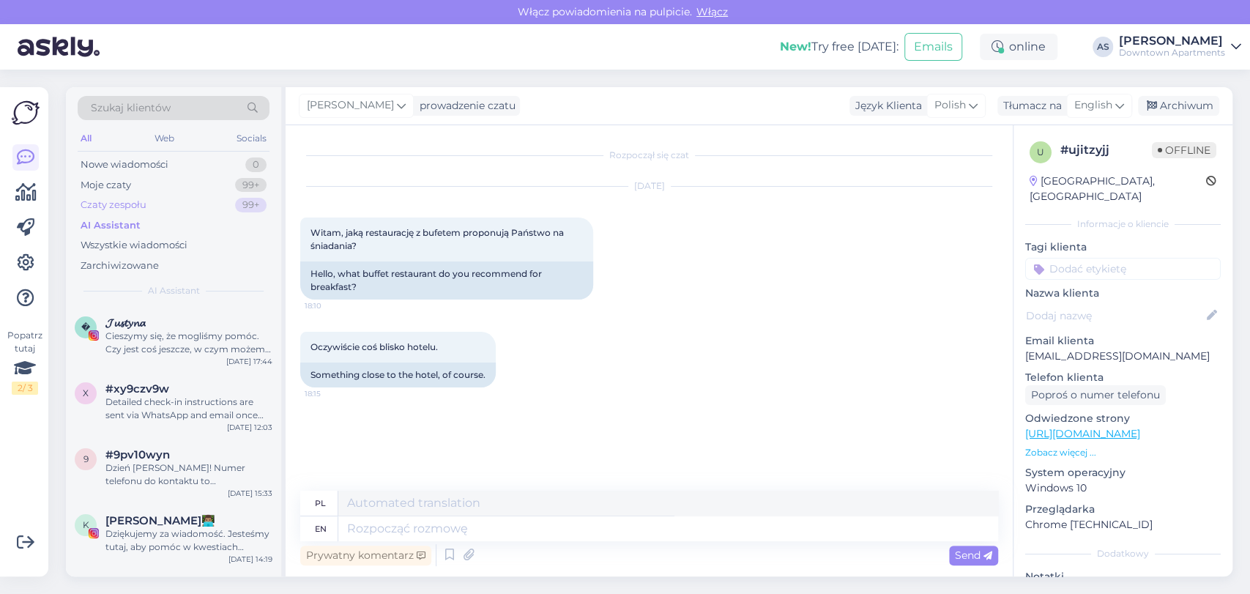
click at [129, 195] on div "Czaty zespołu 99+" at bounding box center [174, 205] width 192 height 21
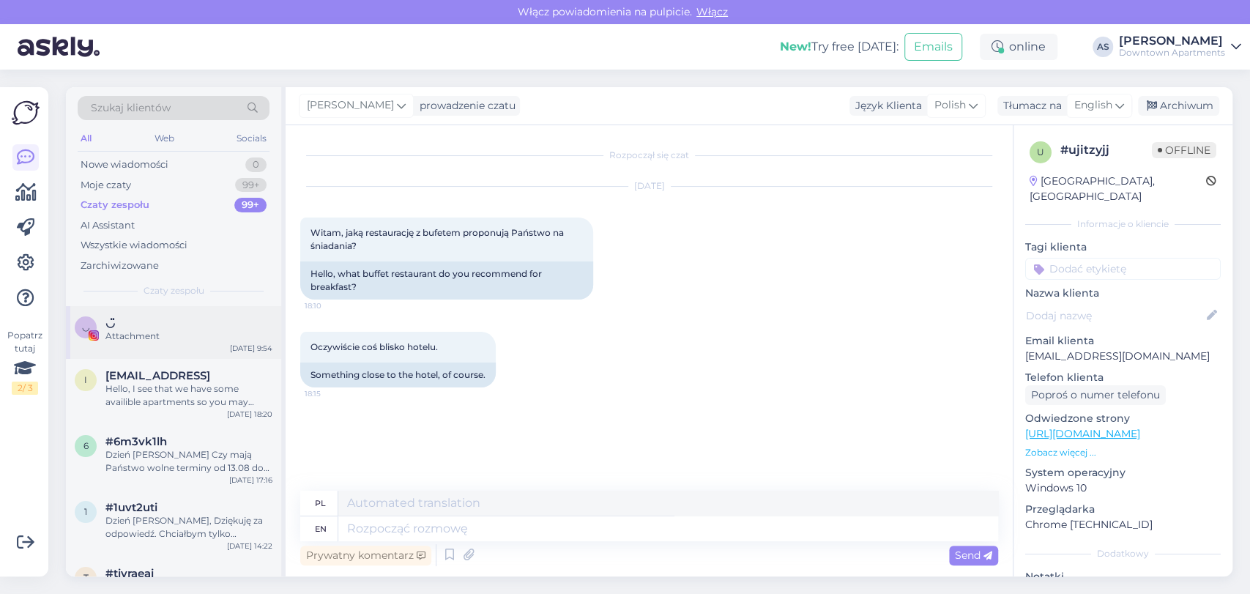
click at [146, 316] on div "◡̈" at bounding box center [188, 322] width 167 height 13
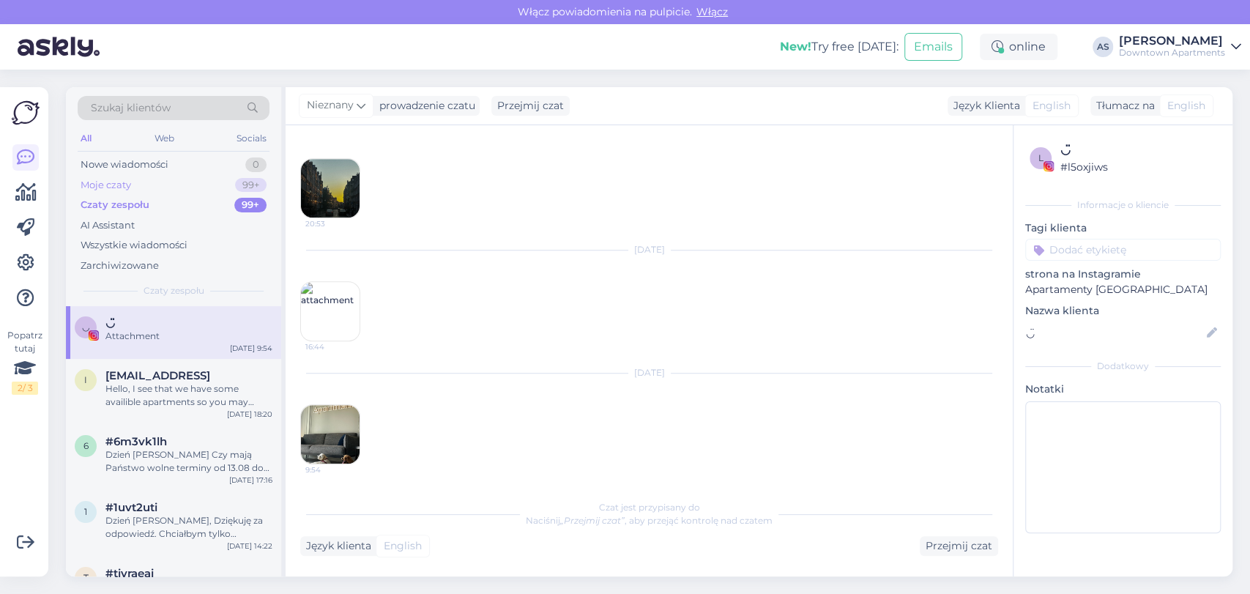
scroll to position [817, 0]
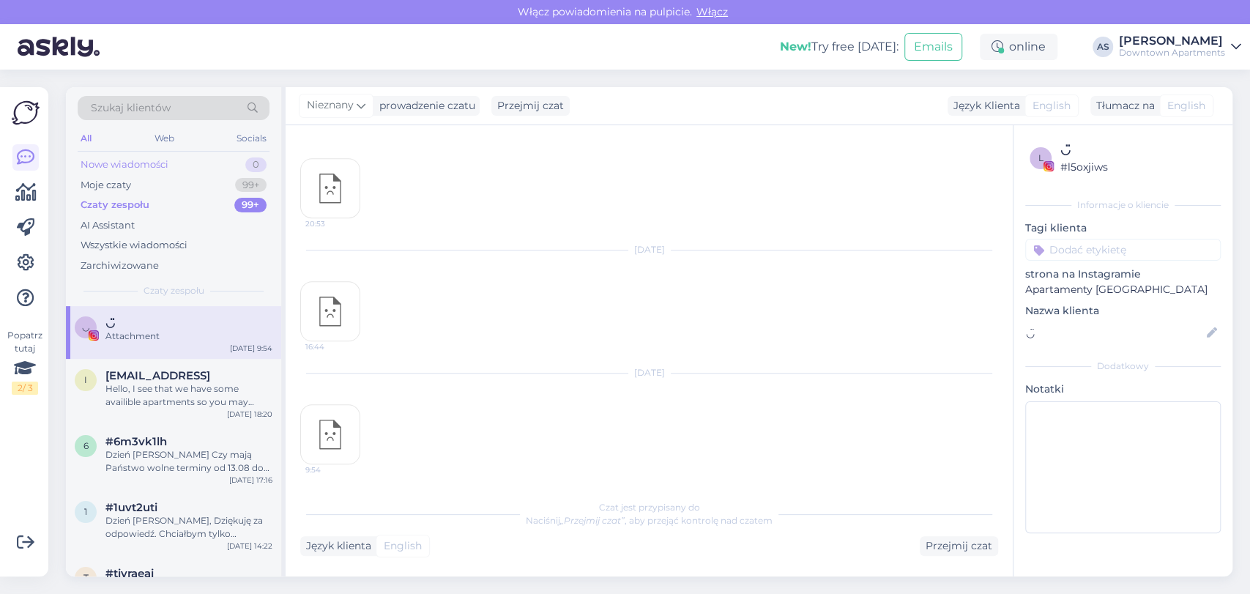
click at [156, 171] on div "Nowe wiadomości" at bounding box center [125, 164] width 88 height 15
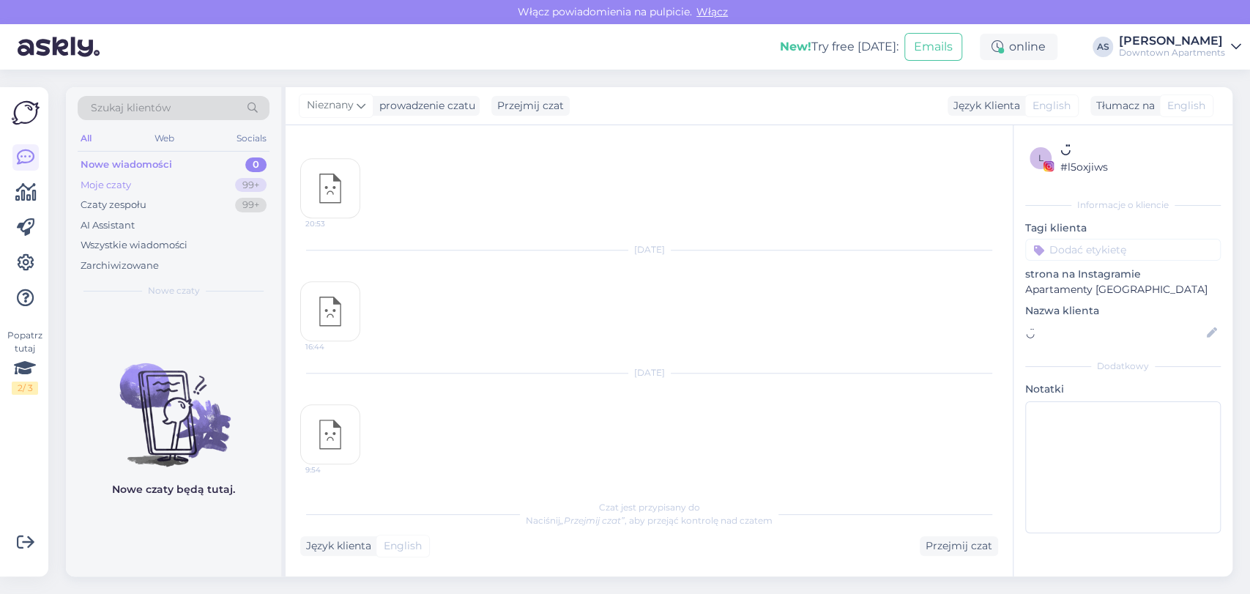
click at [155, 179] on div "Moje czaty 99+" at bounding box center [174, 185] width 192 height 21
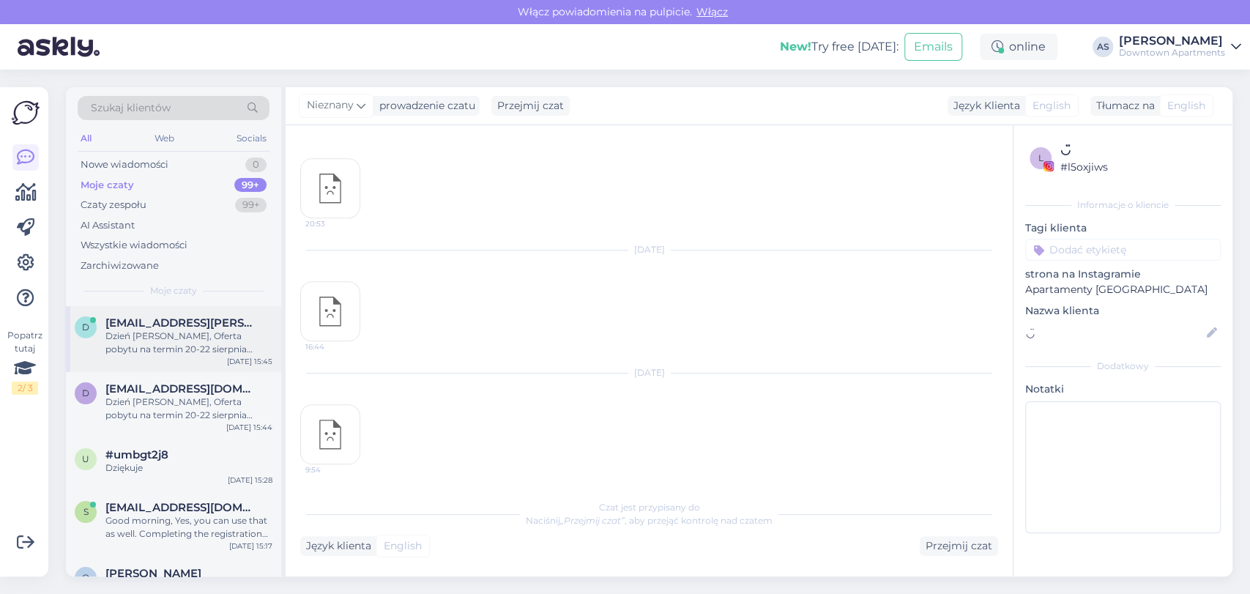
click at [149, 358] on div "d dayanegarcia.cruz@gmail.com Dzień dobry, Oferta pobytu na termin 20-22 sierpn…" at bounding box center [173, 339] width 215 height 66
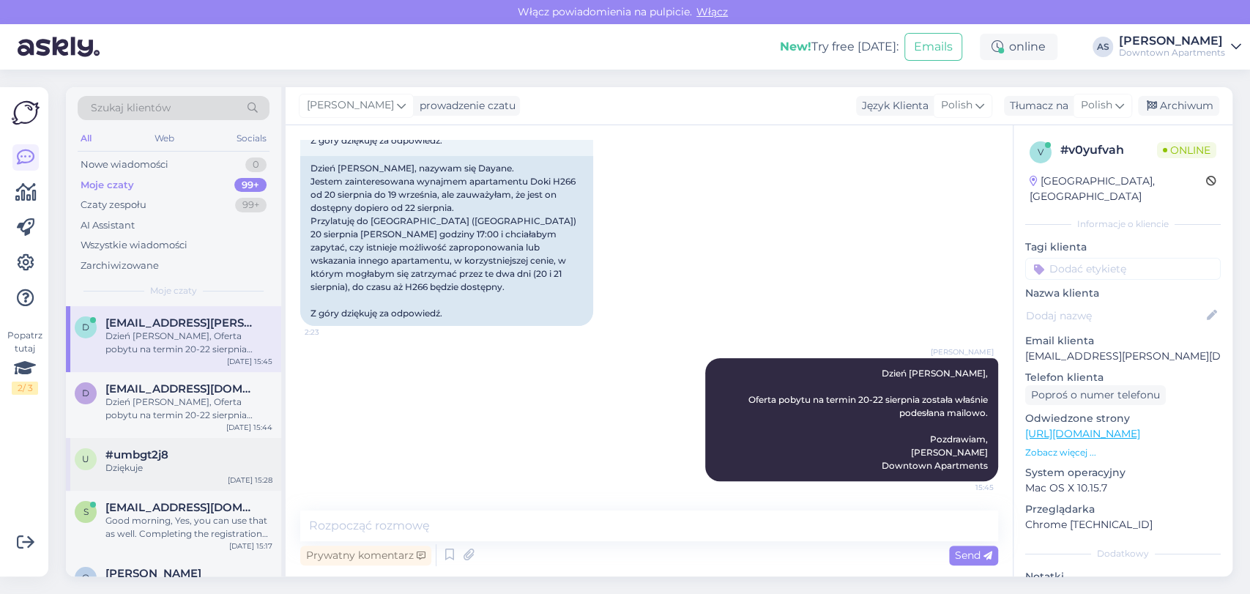
click at [168, 480] on div "u #umbgt2j8 Dziękuje Aug 12 15:28" at bounding box center [173, 464] width 215 height 53
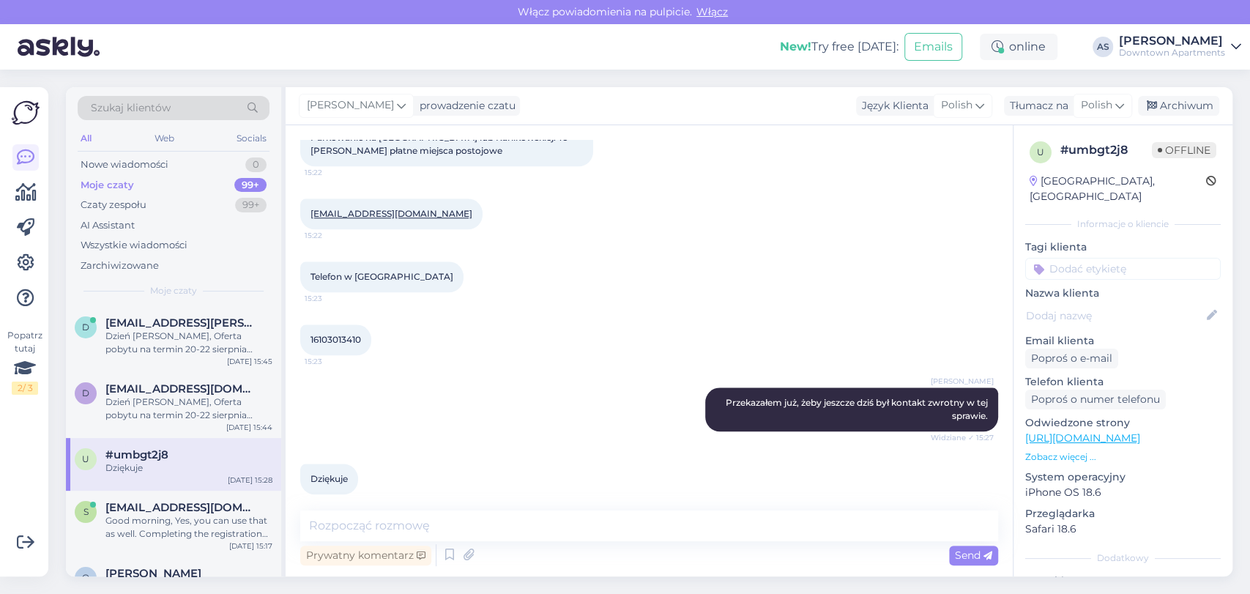
click at [1192, 43] on div "Adam Strzelecki" at bounding box center [1172, 41] width 106 height 12
click at [1106, 152] on div "Wyloguj" at bounding box center [1127, 149] width 229 height 26
